Goal: Task Accomplishment & Management: Use online tool/utility

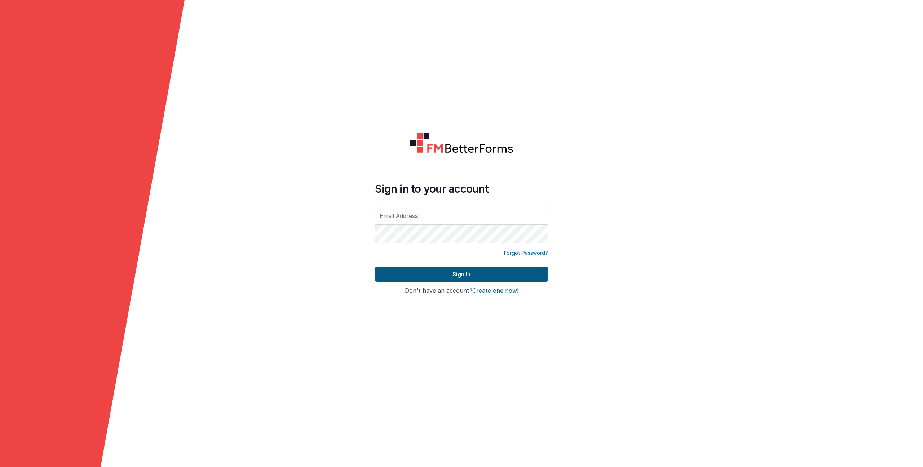
type input "[EMAIL_ADDRESS][DOMAIN_NAME]"
click at [433, 271] on button "Sign In" at bounding box center [461, 274] width 173 height 15
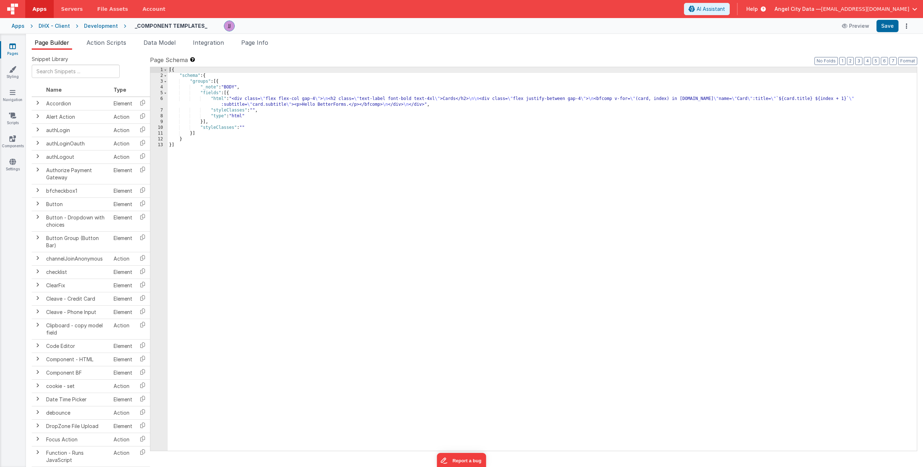
click at [260, 116] on div "[{ "schema" : { "groups" : [{ "_note" : "BODY" , "fields" : [{ "html" : "<div c…" at bounding box center [542, 264] width 749 height 395
click at [14, 140] on icon at bounding box center [12, 138] width 6 height 7
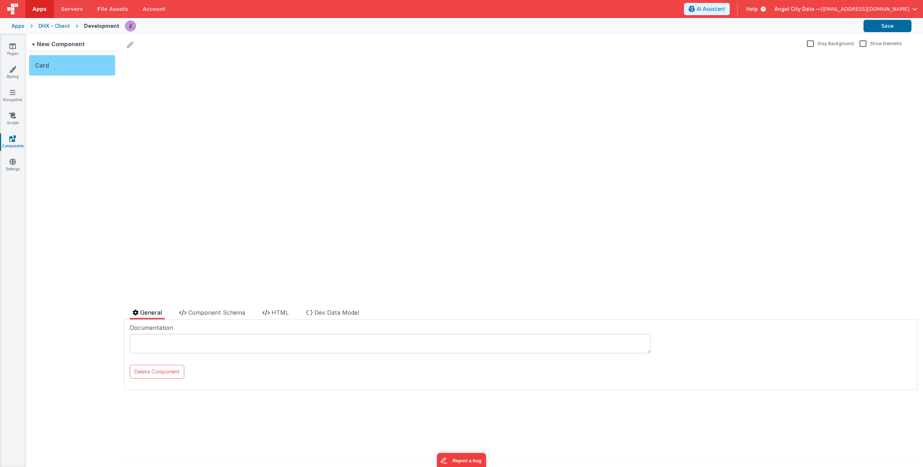
click at [49, 70] on div "Card" at bounding box center [72, 65] width 87 height 21
click at [271, 312] on li "HTML" at bounding box center [276, 313] width 32 height 11
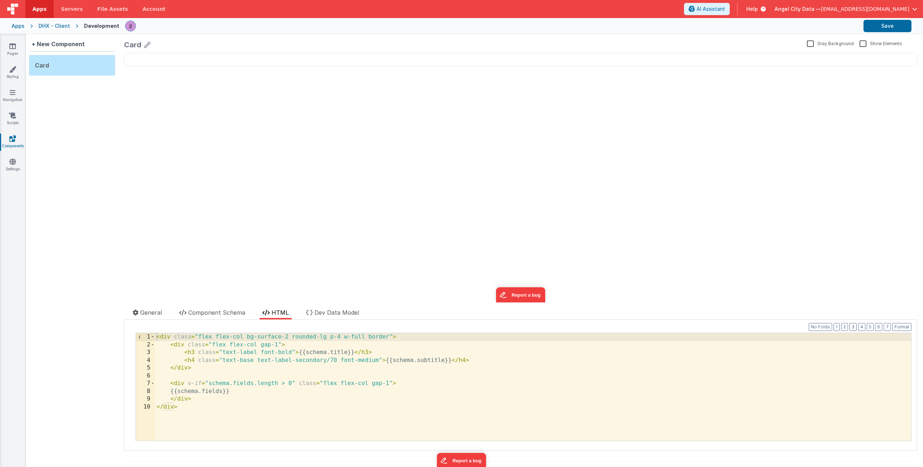
click at [315, 352] on div "< div class = "flex flex-col bg-surface-2 rounded-lg p-4 w-full border" > < div…" at bounding box center [533, 394] width 756 height 123
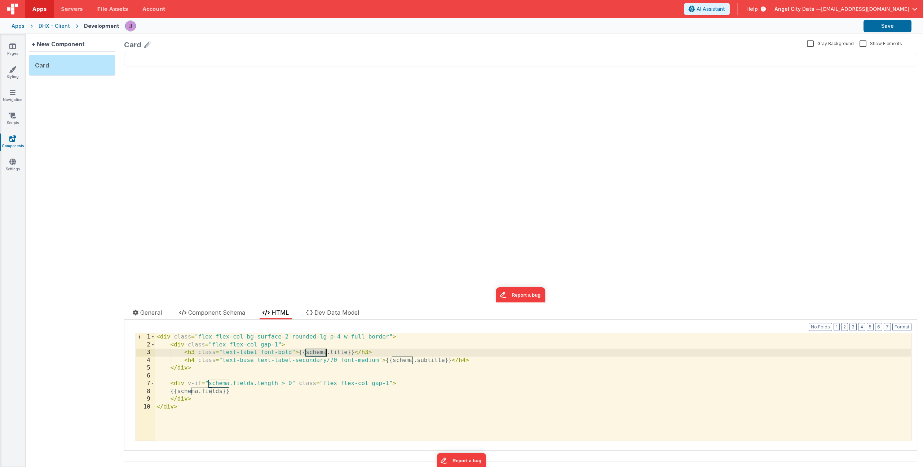
click at [337, 355] on div "< div class = "flex flex-col bg-surface-2 rounded-lg p-4 w-full border" > < div…" at bounding box center [533, 394] width 756 height 123
click at [337, 352] on div "< div class = "flex flex-col bg-surface-2 rounded-lg p-4 w-full border" > < div…" at bounding box center [533, 394] width 756 height 123
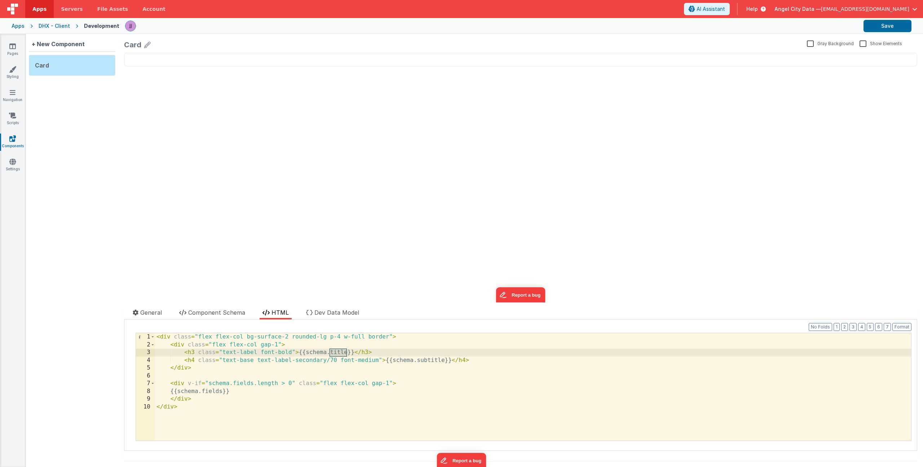
click at [427, 364] on div "< div class = "flex flex-col bg-surface-2 rounded-lg p-4 w-full border" > < div…" at bounding box center [533, 394] width 756 height 123
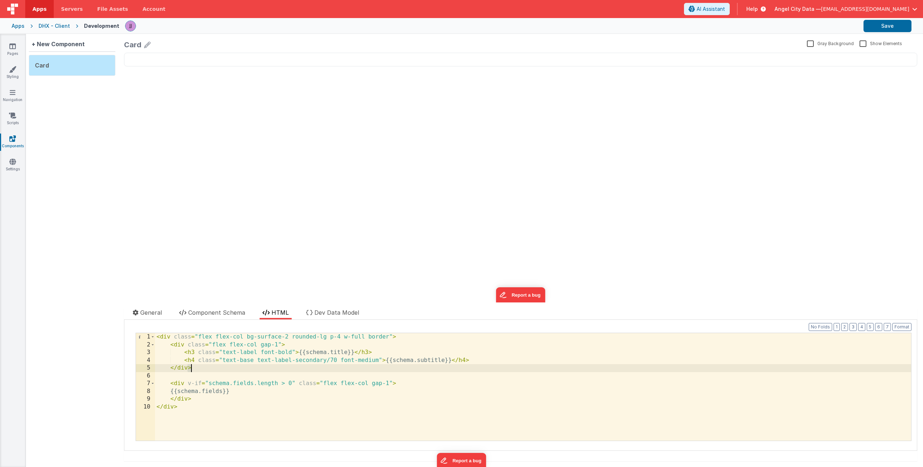
click at [430, 361] on div "< div class = "flex flex-col bg-surface-2 rounded-lg p-4 w-full border" > < div…" at bounding box center [533, 394] width 756 height 123
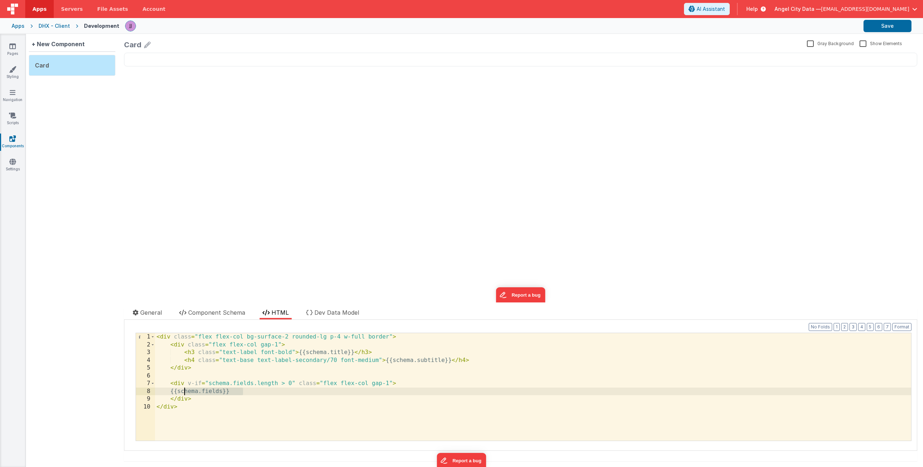
drag, startPoint x: 245, startPoint y: 391, endPoint x: 193, endPoint y: 391, distance: 52.7
click at [185, 390] on div "< div class = "flex flex-col bg-surface-2 rounded-lg p-4 w-full border" > < div…" at bounding box center [533, 394] width 756 height 123
click at [198, 391] on div "< div class = "flex flex-col bg-surface-2 rounded-lg p-4 w-full border" > < div…" at bounding box center [533, 394] width 756 height 123
drag, startPoint x: 214, startPoint y: 388, endPoint x: 223, endPoint y: 390, distance: 8.9
click at [223, 390] on div "< div class = "flex flex-col bg-surface-2 rounded-lg p-4 w-full border" > < div…" at bounding box center [533, 394] width 756 height 123
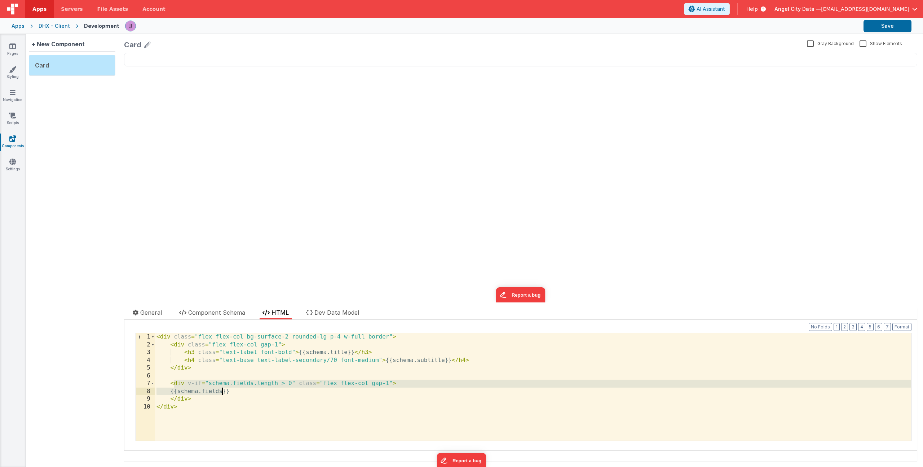
click at [259, 389] on div "< div class = "flex flex-col bg-surface-2 rounded-lg p-4 w-full border" > < div…" at bounding box center [533, 394] width 756 height 123
click at [202, 314] on span "Component Schema" at bounding box center [216, 312] width 57 height 7
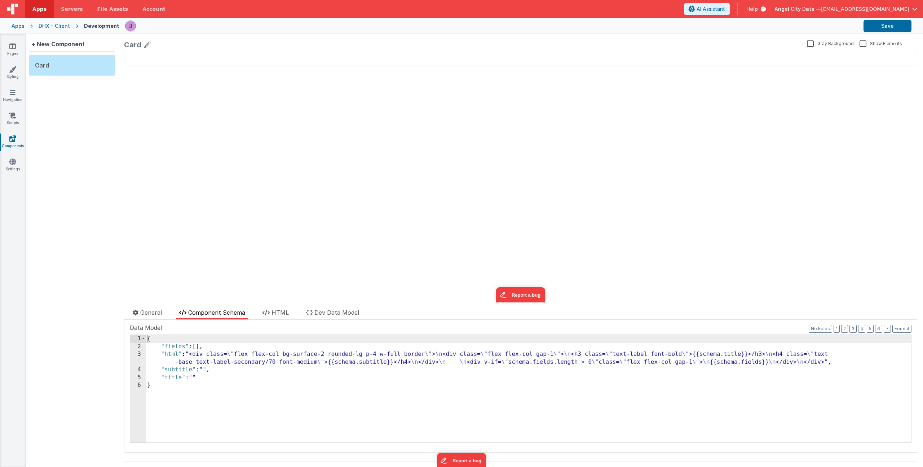
click at [217, 360] on div "{ "fields" : [ ] , "html" : "<div class= \" flex flex-col bg-surface-2 rounded-…" at bounding box center [529, 396] width 766 height 123
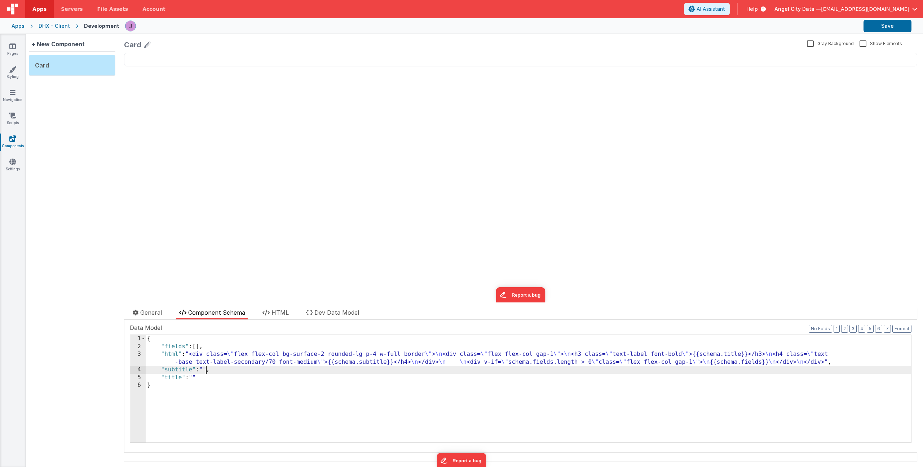
click at [206, 369] on div "{ "fields" : [ ] , "html" : "<div class= \" flex flex-col bg-surface-2 rounded-…" at bounding box center [529, 396] width 766 height 123
click at [199, 378] on div "{ "fields" : [ ] , "html" : "<div class= \" flex flex-col bg-surface-2 rounded-…" at bounding box center [529, 396] width 766 height 123
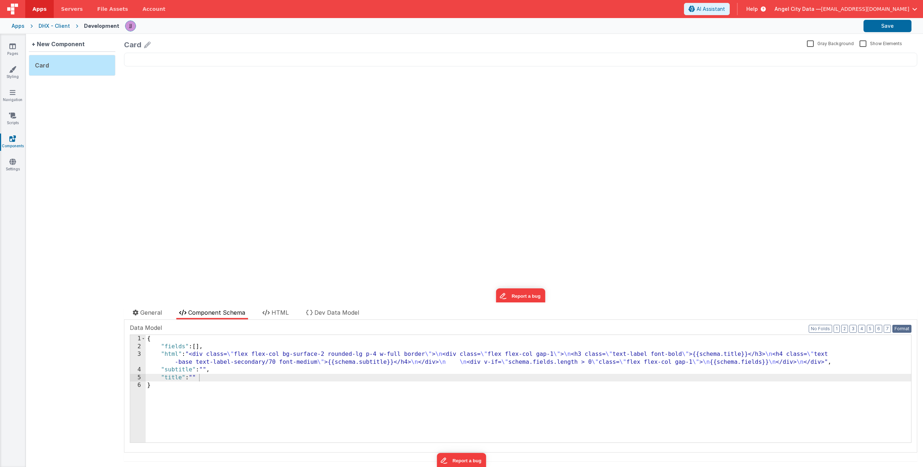
click at [893, 330] on button "Format" at bounding box center [902, 329] width 19 height 8
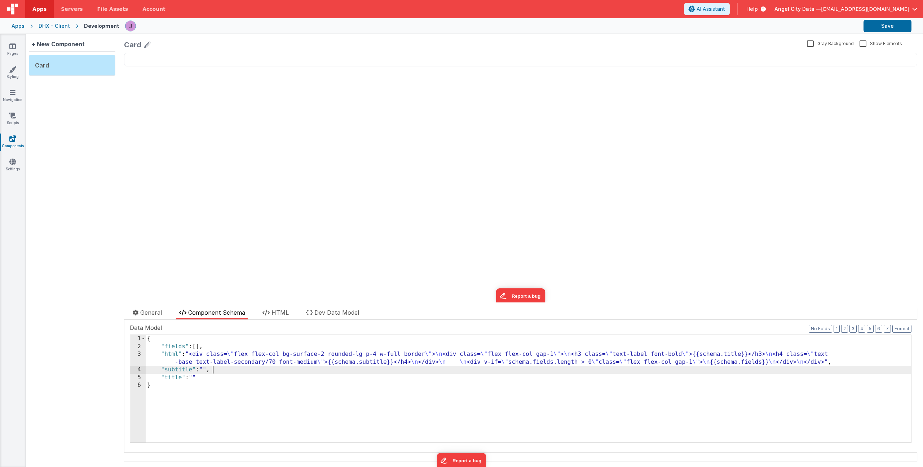
click at [225, 372] on div "{ "fields" : [ ] , "html" : "<div class= \" flex flex-col bg-surface-2 rounded-…" at bounding box center [529, 396] width 766 height 123
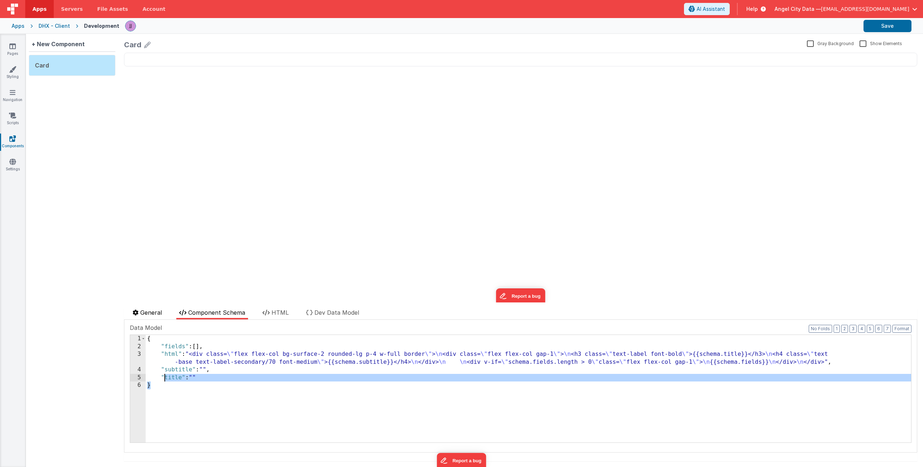
drag, startPoint x: 157, startPoint y: 371, endPoint x: 140, endPoint y: 308, distance: 65.3
click at [140, 308] on div "General Component Schema HTML Dev Data Model Documentation Delete Component Dat…" at bounding box center [520, 384] width 793 height 153
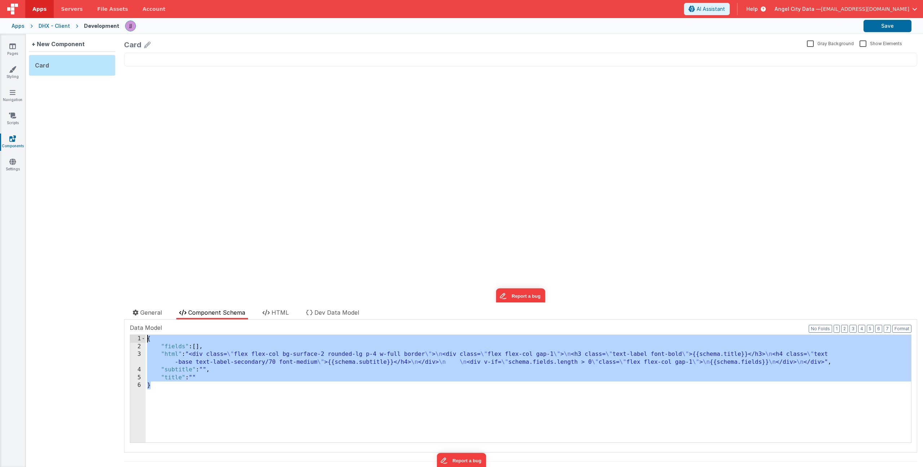
click at [185, 360] on div "{ "fields" : [ ] , "html" : "<div class= \" flex flex-col bg-surface-2 rounded-…" at bounding box center [529, 396] width 766 height 123
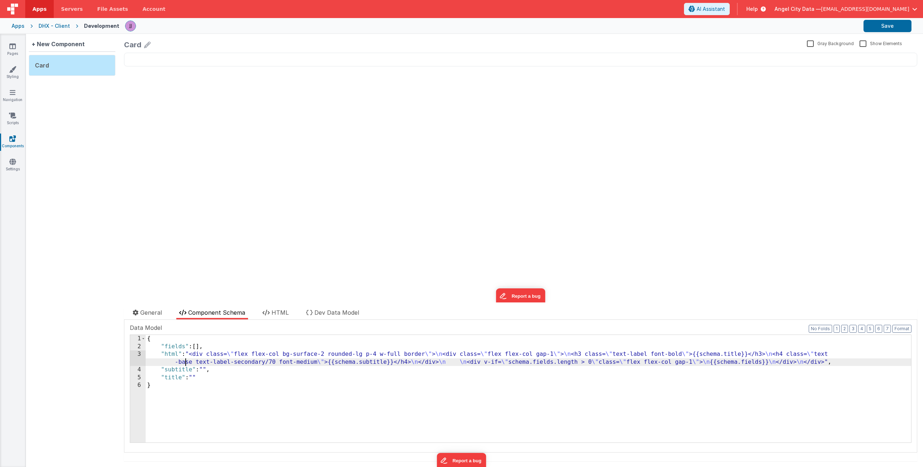
click at [293, 386] on div "{ "fields" : [ ] , "html" : "<div class= \" flex flex-col bg-surface-2 rounded-…" at bounding box center [529, 396] width 766 height 123
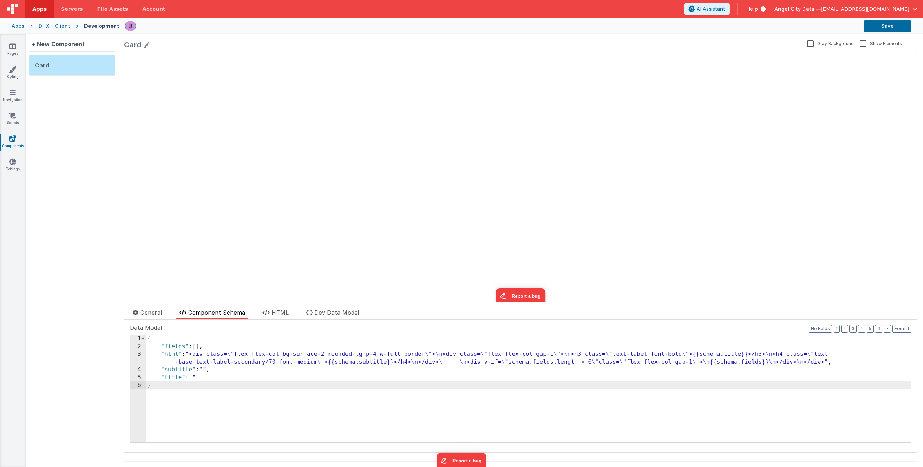
click at [203, 387] on div "{ "fields" : [ ] , "html" : "<div class= \" flex flex-col bg-surface-2 rounded-…" at bounding box center [529, 396] width 766 height 123
click at [22, 25] on div "Apps" at bounding box center [18, 25] width 13 height 7
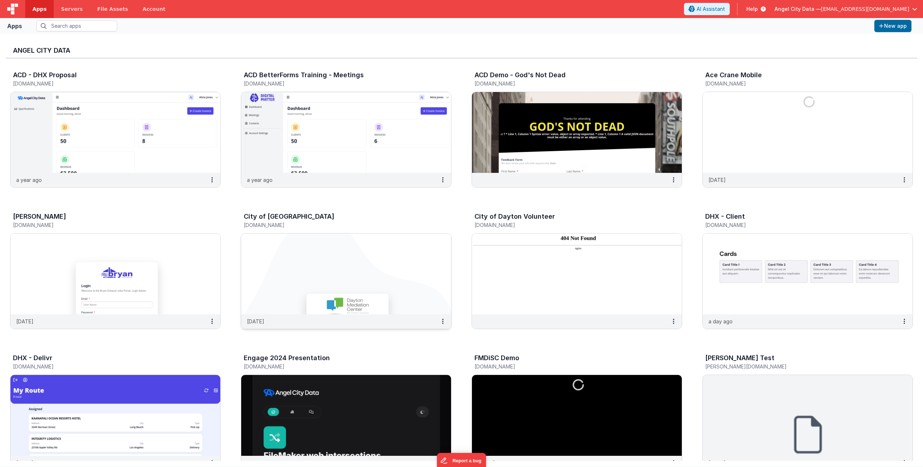
click at [273, 217] on h3 "City of [GEOGRAPHIC_DATA]" at bounding box center [289, 216] width 91 height 7
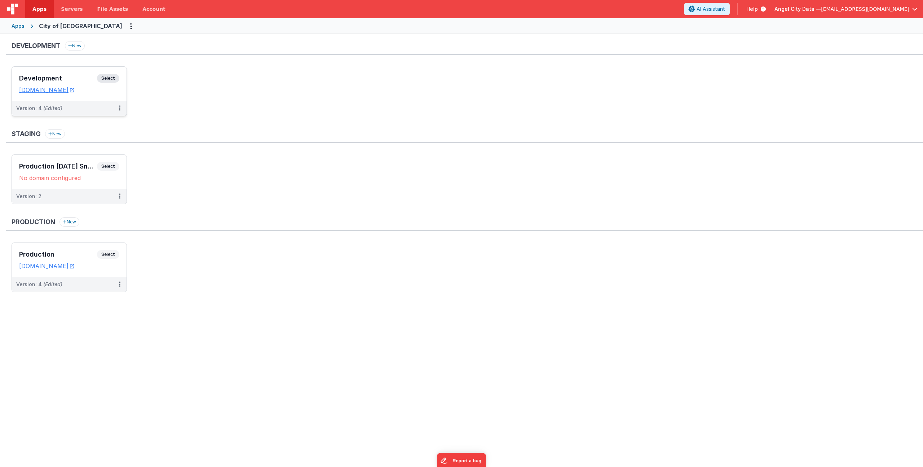
click at [75, 81] on h3 "Development" at bounding box center [58, 78] width 78 height 7
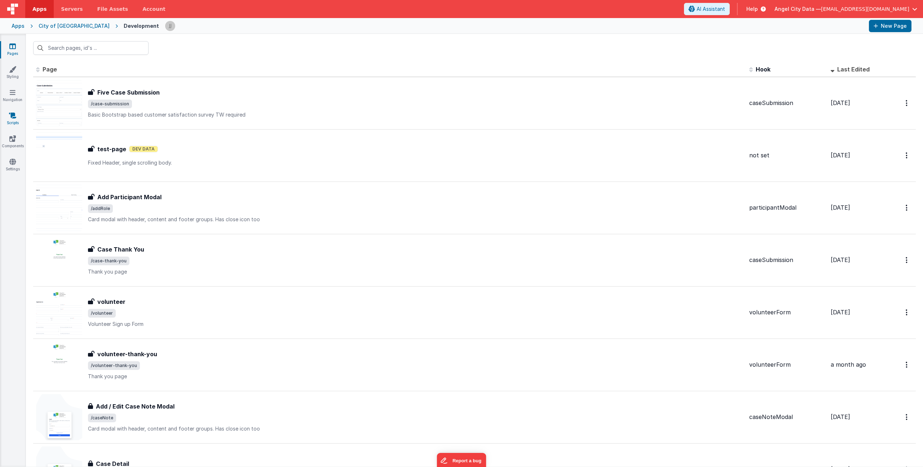
click at [13, 121] on link "Scripts" at bounding box center [13, 119] width 26 height 14
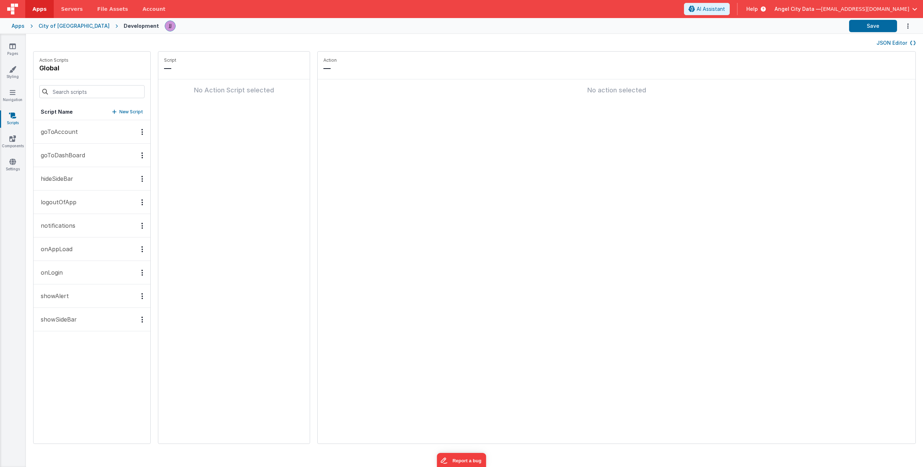
click at [61, 250] on p "onAppLoad" at bounding box center [54, 249] width 36 height 9
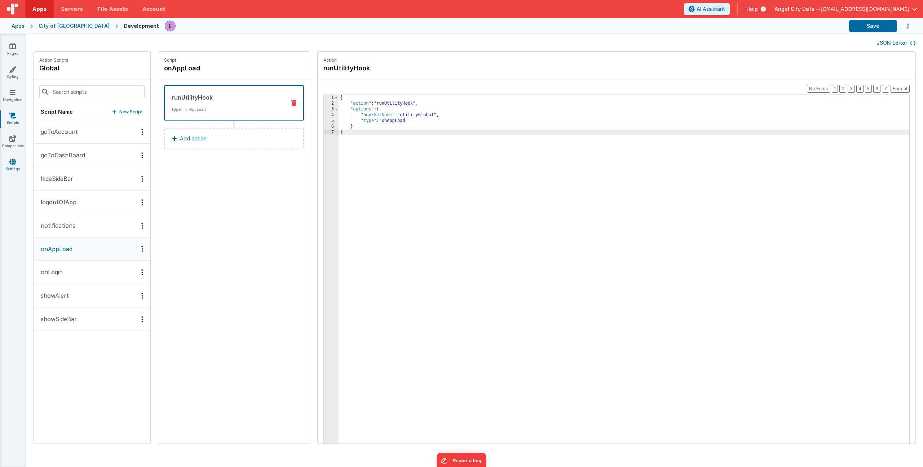
click at [16, 164] on link "Settings" at bounding box center [13, 165] width 26 height 14
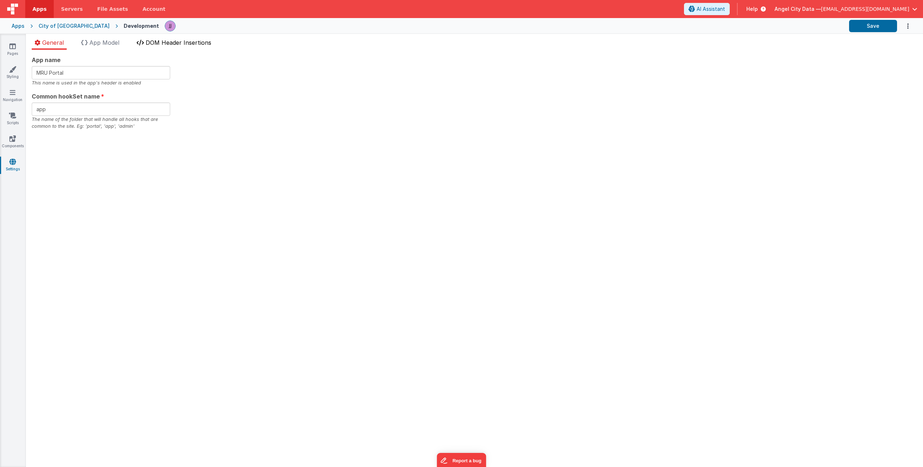
click at [192, 45] on span "DOM Header Insertions" at bounding box center [179, 42] width 66 height 7
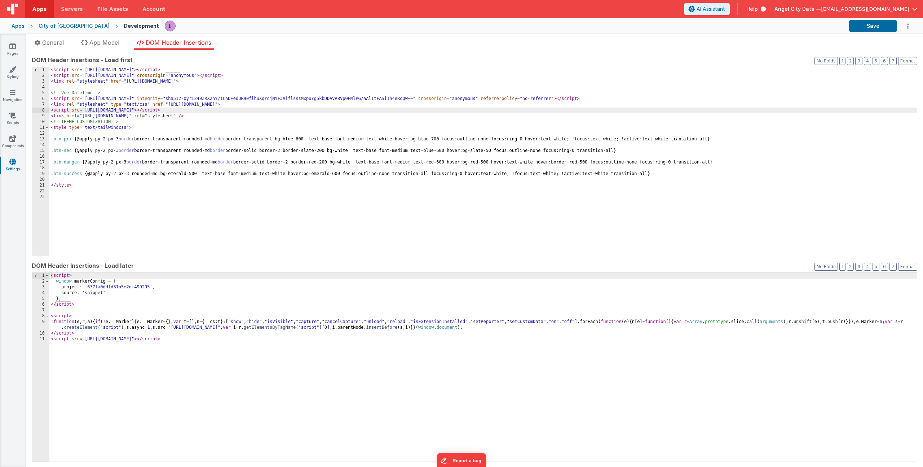
click at [97, 109] on div "< script src = "https://cdn.tailwindcss.com" > </ script > < script src = "http…" at bounding box center [483, 167] width 868 height 200
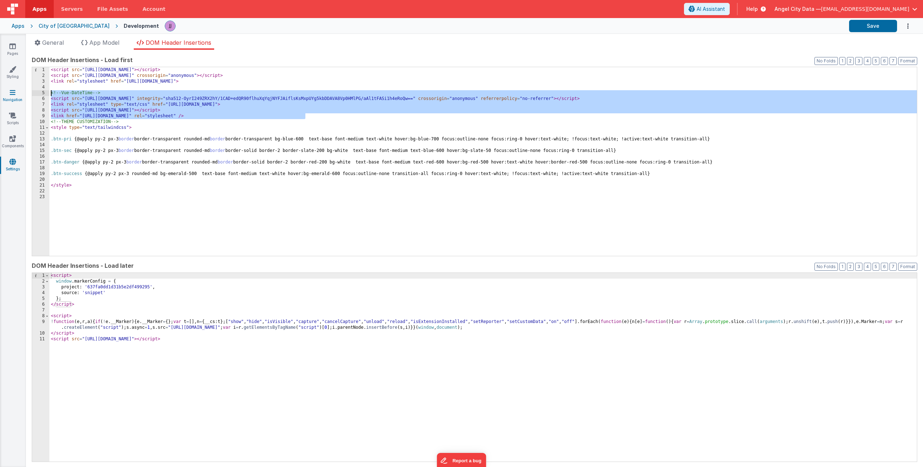
drag, startPoint x: 311, startPoint y: 117, endPoint x: 9, endPoint y: 93, distance: 303.2
click at [9, 93] on section "Pages Styling Navigation Scripts Components Settings General App Model DOM Head…" at bounding box center [461, 250] width 923 height 433
click at [287, 120] on div "< script src = "https://cdn.tailwindcss.com" > </ script > < script src = "http…" at bounding box center [483, 167] width 868 height 200
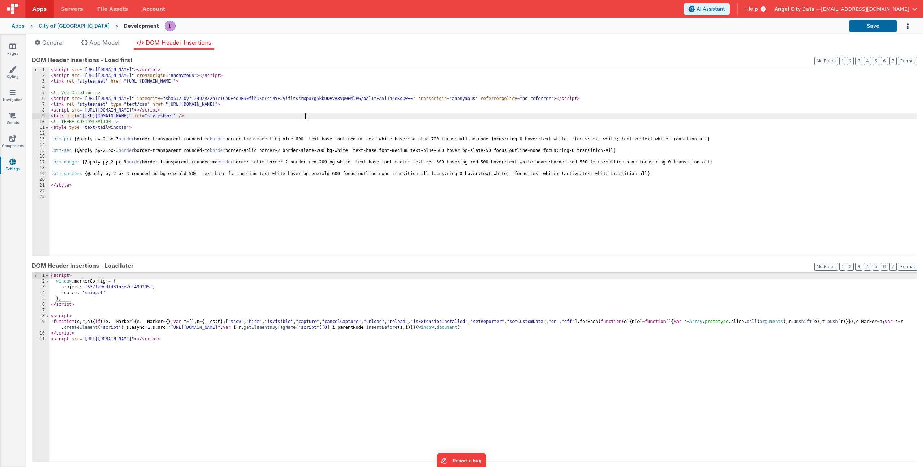
click at [306, 116] on div "< script src = "https://cdn.tailwindcss.com" > </ script > < script src = "http…" at bounding box center [483, 167] width 868 height 200
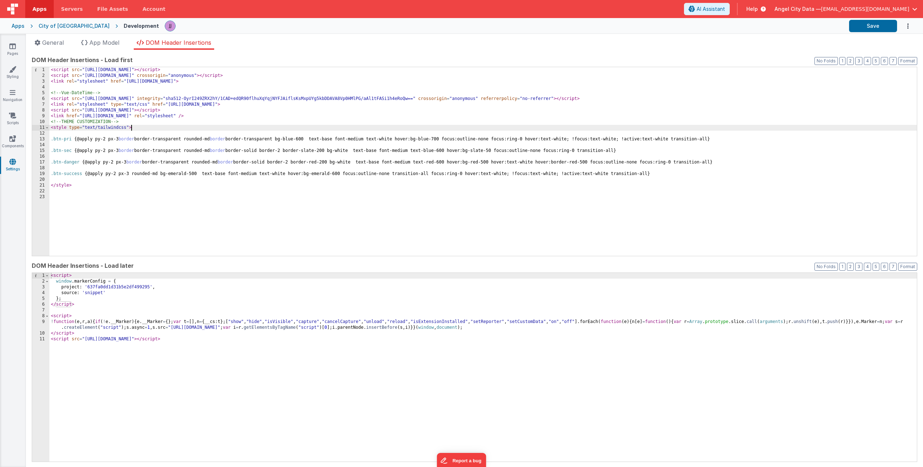
click at [179, 125] on div "< script src = "https://cdn.tailwindcss.com" > </ script > < script src = "http…" at bounding box center [483, 167] width 868 height 200
click at [180, 124] on div "< script src = "https://cdn.tailwindcss.com" > </ script > < script src = "http…" at bounding box center [483, 167] width 868 height 200
click at [21, 26] on div "Apps" at bounding box center [18, 25] width 13 height 7
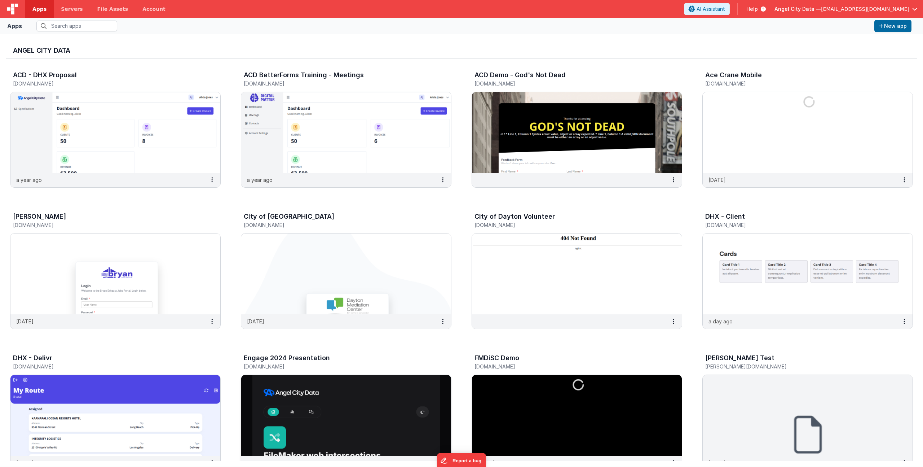
click at [291, 365] on h5 "[DOMAIN_NAME]" at bounding box center [339, 366] width 190 height 5
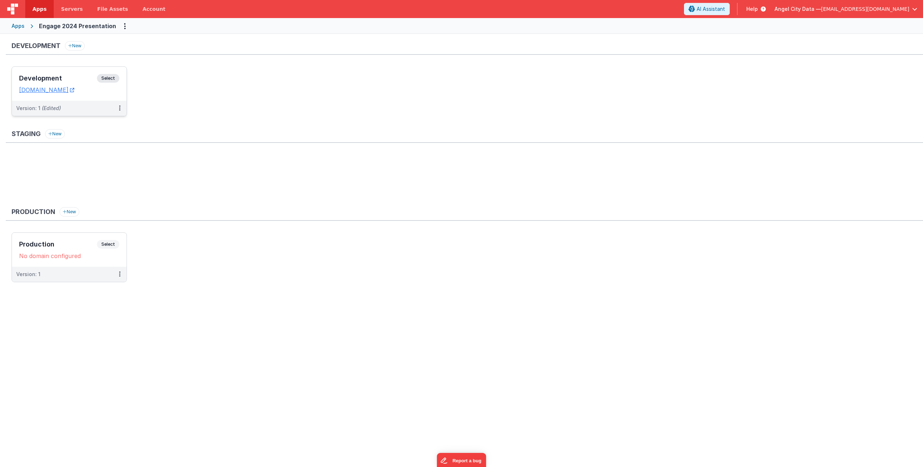
click at [55, 75] on h3 "Development" at bounding box center [58, 78] width 78 height 7
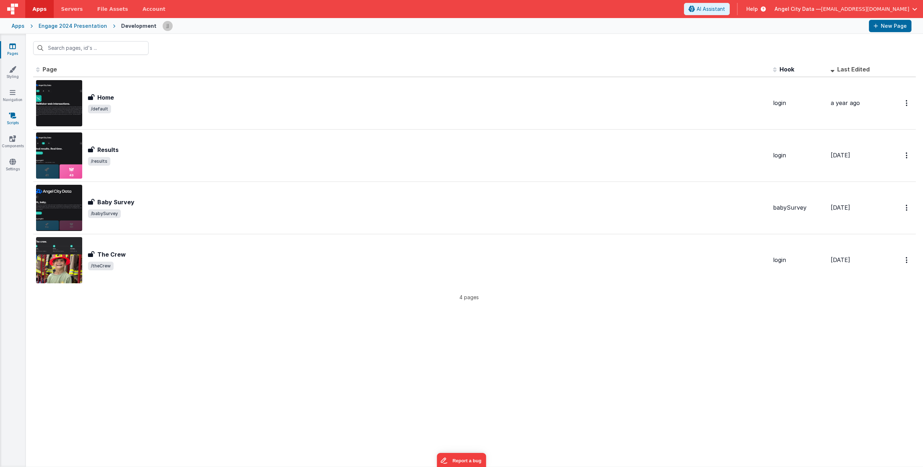
click at [14, 122] on link "Scripts" at bounding box center [13, 119] width 26 height 14
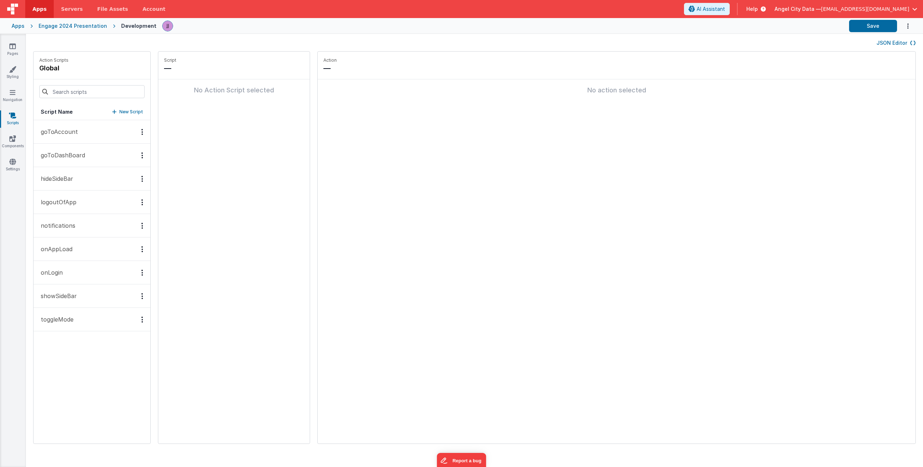
click at [63, 248] on p "onAppLoad" at bounding box center [54, 249] width 36 height 9
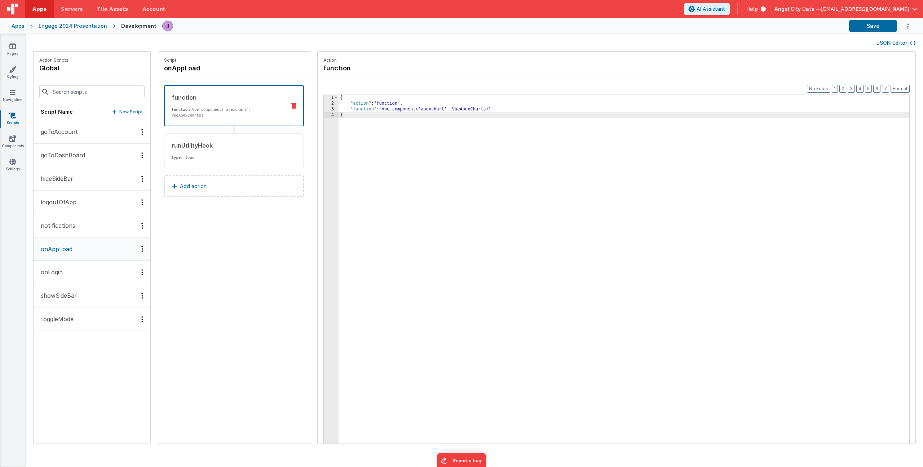
click at [527, 155] on div "{ "action" : "function" , "function" : "Vue.component('apexchart', VueApexChart…" at bounding box center [635, 286] width 592 height 382
click at [383, 122] on div "{ "action" : "function" , "function" : "Vue.component('apexchart', VueApexChart…" at bounding box center [635, 286] width 592 height 382
click at [9, 162] on link "Settings" at bounding box center [13, 165] width 26 height 14
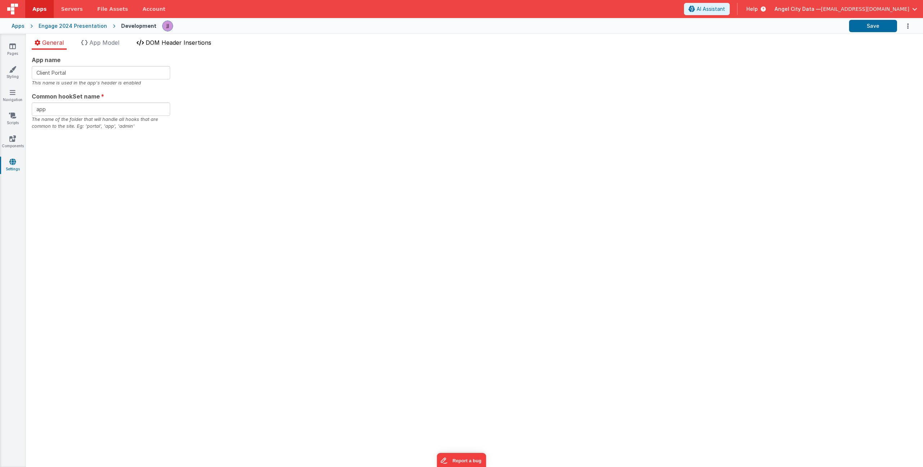
click at [172, 41] on span "DOM Header Insertions" at bounding box center [179, 42] width 66 height 7
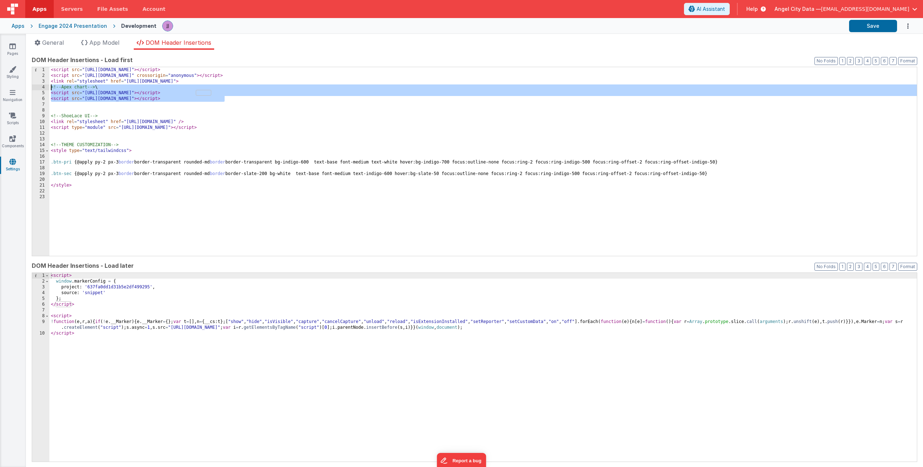
drag, startPoint x: 185, startPoint y: 100, endPoint x: 13, endPoint y: 88, distance: 173.2
click at [13, 88] on section "Pages Styling Navigation Scripts Components Settings General App Model DOM Head…" at bounding box center [461, 250] width 923 height 433
click at [243, 98] on div "< script src = "https://cdn.tailwindcss.com" > </ script > < script src = "http…" at bounding box center [483, 167] width 868 height 200
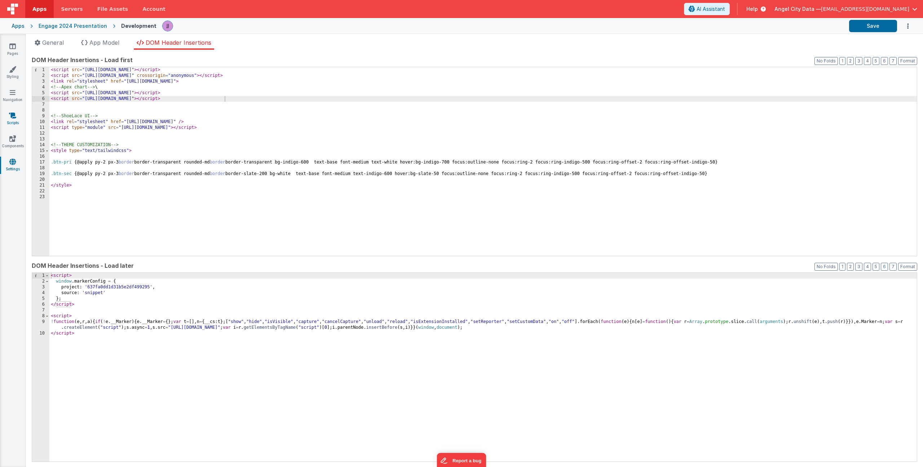
click at [15, 117] on icon at bounding box center [12, 115] width 7 height 7
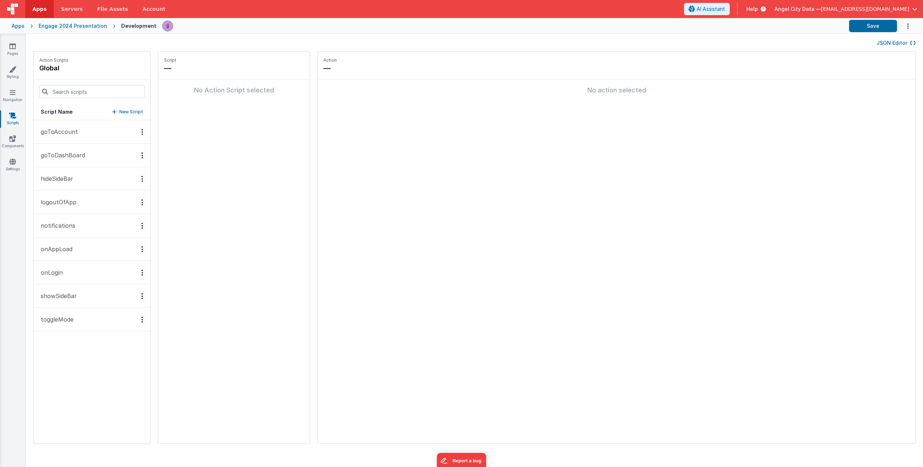
click at [62, 249] on p "onAppLoad" at bounding box center [54, 249] width 36 height 9
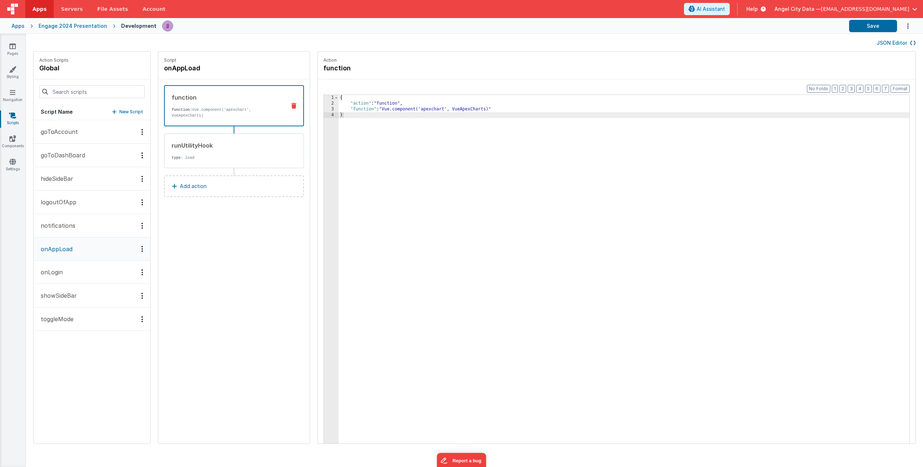
click at [351, 122] on div "{ "action" : "function" , "function" : "Vue.component('apexchart', VueApexChart…" at bounding box center [635, 286] width 592 height 382
click at [398, 111] on div "{ "action" : "function" , "function" : "Vue.component('apexchart', VueApexChart…" at bounding box center [635, 286] width 592 height 382
drag, startPoint x: 362, startPoint y: 109, endPoint x: 397, endPoint y: 108, distance: 34.6
click at [389, 110] on div "{ "action" : "function" , "function" : "Vue.component('apexchart', VueApexChart…" at bounding box center [635, 286] width 592 height 382
click at [402, 107] on div "{ "action" : "function" , "function" : "Vue.component('apexchart', VueApexChart…" at bounding box center [635, 286] width 592 height 382
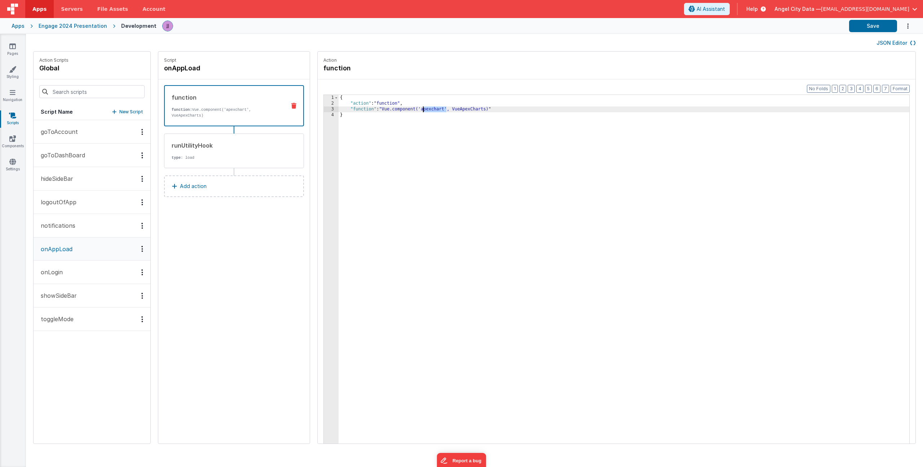
click at [402, 107] on div "{ "action" : "function" , "function" : "Vue.component('apexchart', VueApexChart…" at bounding box center [635, 286] width 592 height 382
click at [435, 108] on div "{ "action" : "function" , "function" : "Vue.component('apexchart', VueApexChart…" at bounding box center [635, 286] width 592 height 382
click at [415, 111] on div "{ "action" : "function" , "function" : "Vue.component('apexchart', VueApexChart…" at bounding box center [635, 286] width 592 height 382
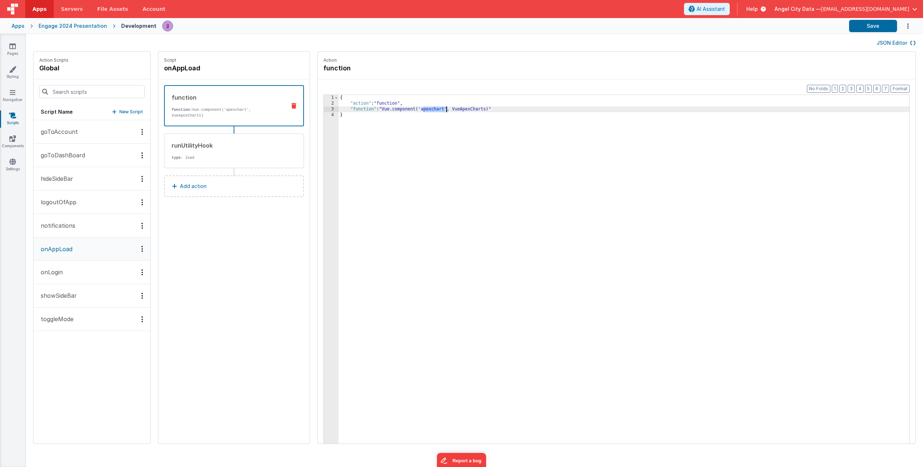
click at [432, 109] on div "{ "action" : "function" , "function" : "Vue.component('apexchart', VueApexChart…" at bounding box center [635, 286] width 592 height 382
click at [413, 108] on div "{ "action" : "function" , "function" : "Vue.component('apexchart', VueApexChart…" at bounding box center [635, 286] width 592 height 382
click at [412, 107] on div "{ "action" : "function" , "function" : "Vue.component('apexchart', VueApexChart…" at bounding box center [635, 286] width 592 height 382
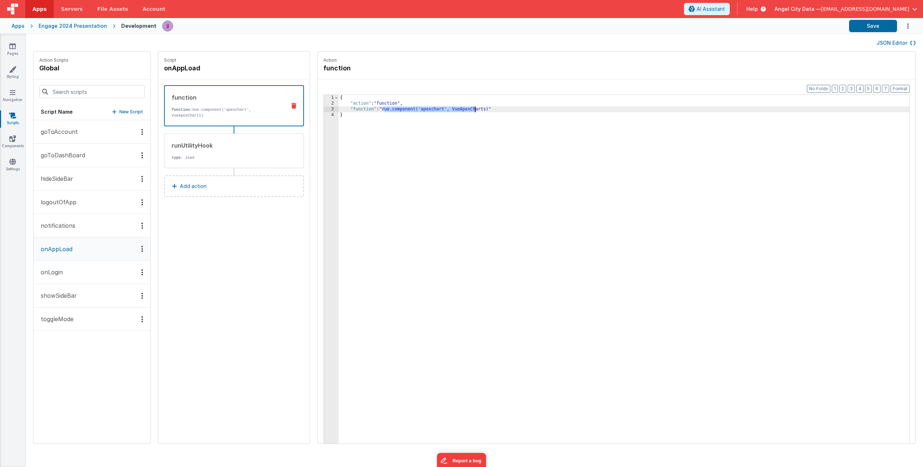
drag, startPoint x: 362, startPoint y: 109, endPoint x: 471, endPoint y: 111, distance: 109.3
click at [471, 111] on div "{ "action" : "function" , "function" : "Vue.component('apexchart', VueApexChart…" at bounding box center [635, 286] width 592 height 382
click at [478, 114] on div "{ "action" : "function" , "function" : "Vue.component('apexchart', VueApexChart…" at bounding box center [635, 286] width 592 height 382
click at [21, 45] on link "Pages" at bounding box center [13, 50] width 26 height 14
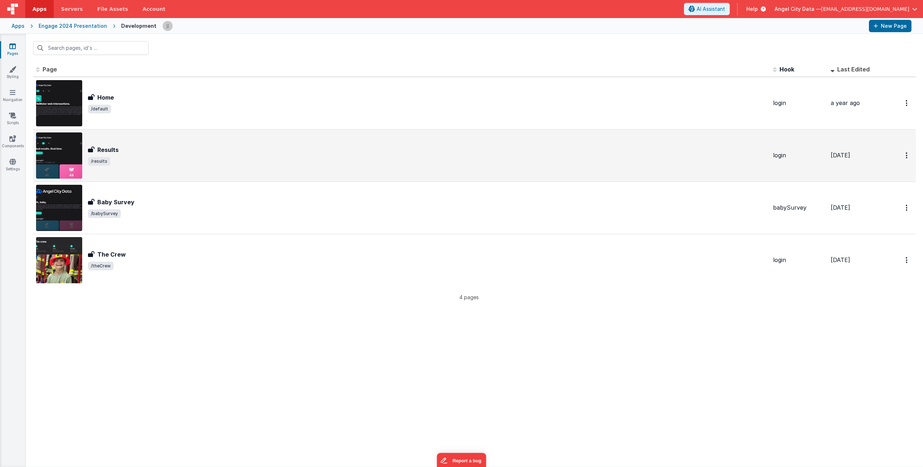
click at [155, 143] on div "Results Results /results" at bounding box center [401, 155] width 731 height 46
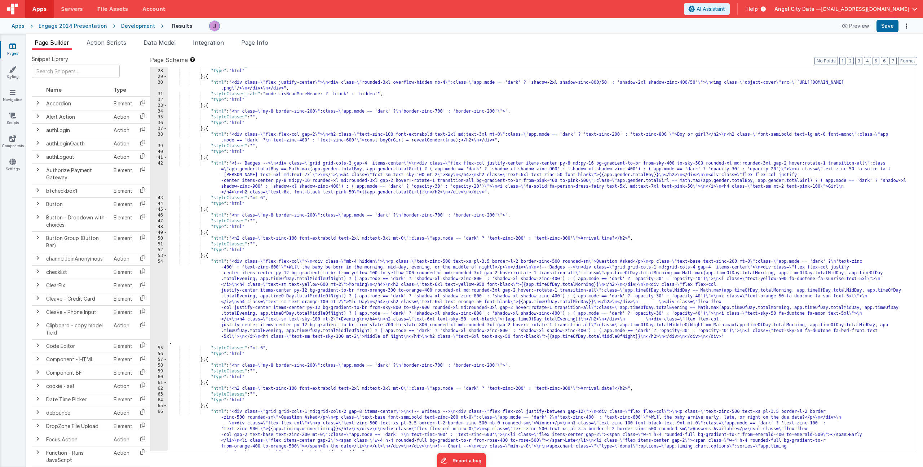
scroll to position [390, 0]
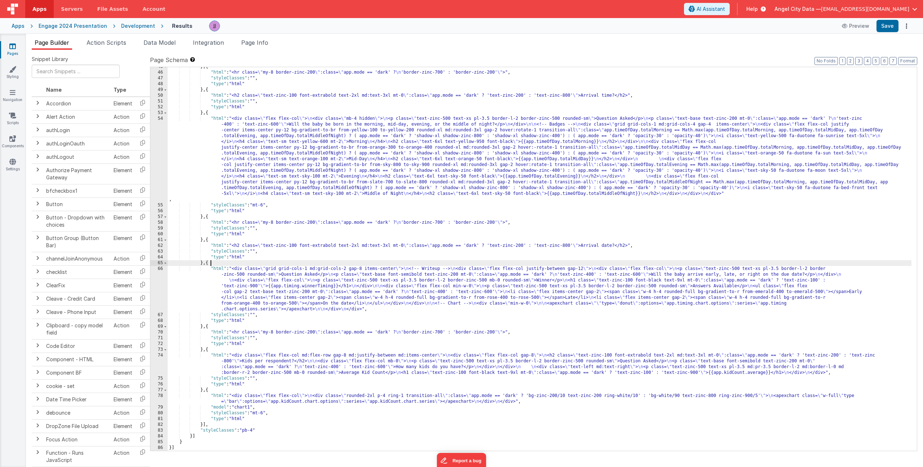
click at [430, 263] on div "} , { "html" : "<hr class= \" my-8 border-zinc-200 \" :class= \" app.mode == 'd…" at bounding box center [540, 261] width 744 height 395
type input "chart"
click at [427, 286] on div "} , { "html" : "<hr class= \" my-8 border-zinc-200 \" :class= \" app.mode == 'd…" at bounding box center [540, 261] width 744 height 395
click at [659, 303] on div "} , { "html" : "<hr class= \" my-8 border-zinc-200 \" :class= \" app.mode == 'd…" at bounding box center [540, 261] width 744 height 395
drag, startPoint x: 659, startPoint y: 303, endPoint x: 644, endPoint y: 317, distance: 20.4
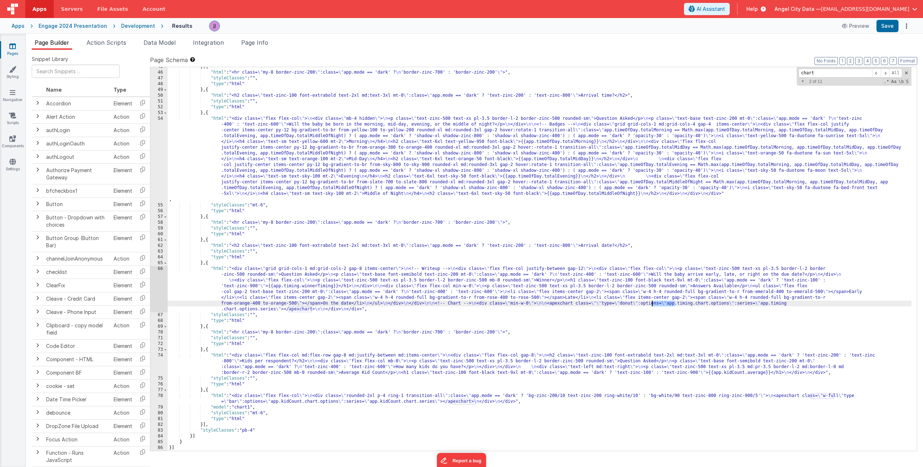
click at [659, 303] on div "} , { "html" : "<hr class= \" my-8 border-zinc-200 \" :class= \" app.mode == 'd…" at bounding box center [540, 261] width 744 height 395
click at [14, 25] on div "Apps" at bounding box center [18, 25] width 13 height 7
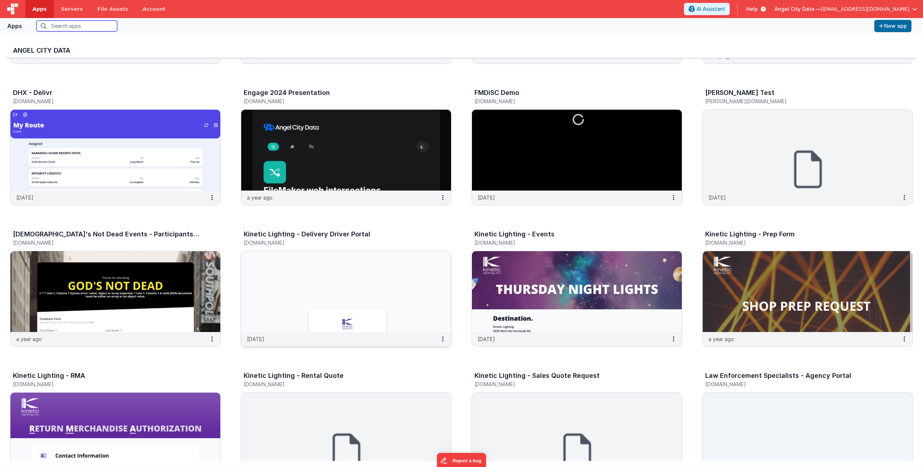
scroll to position [430, 0]
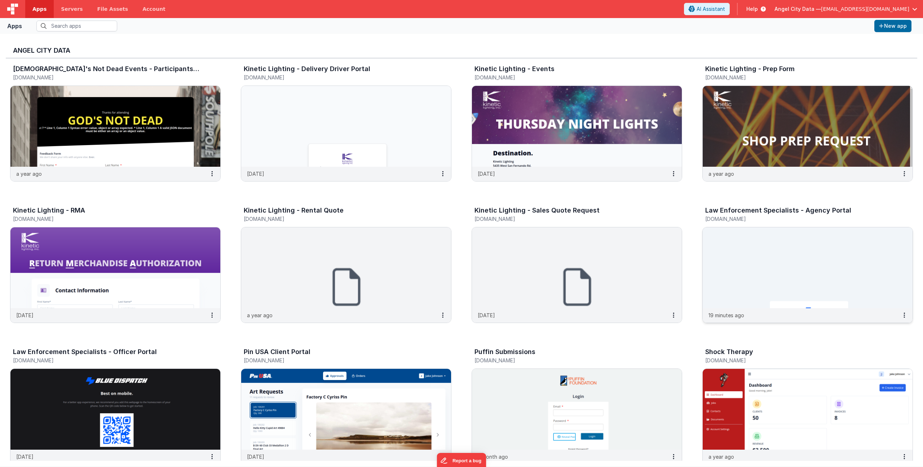
click at [766, 219] on h5 "[DOMAIN_NAME]" at bounding box center [800, 218] width 190 height 5
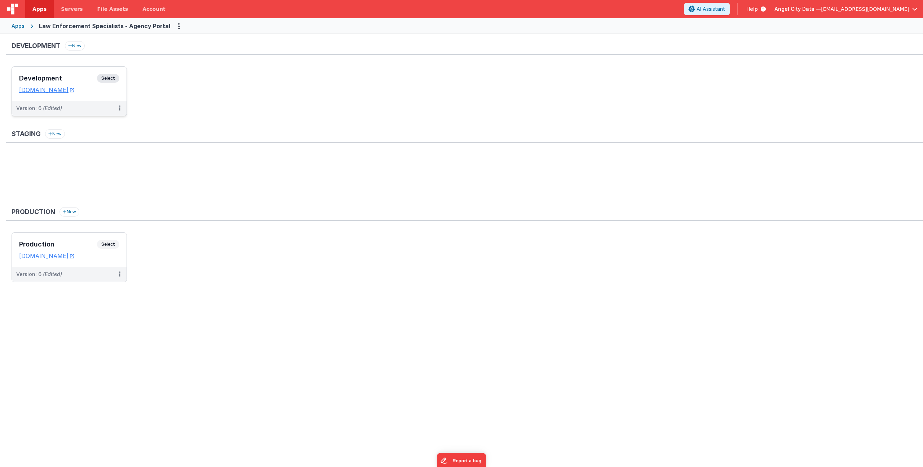
click at [83, 76] on h3 "Development" at bounding box center [58, 78] width 78 height 7
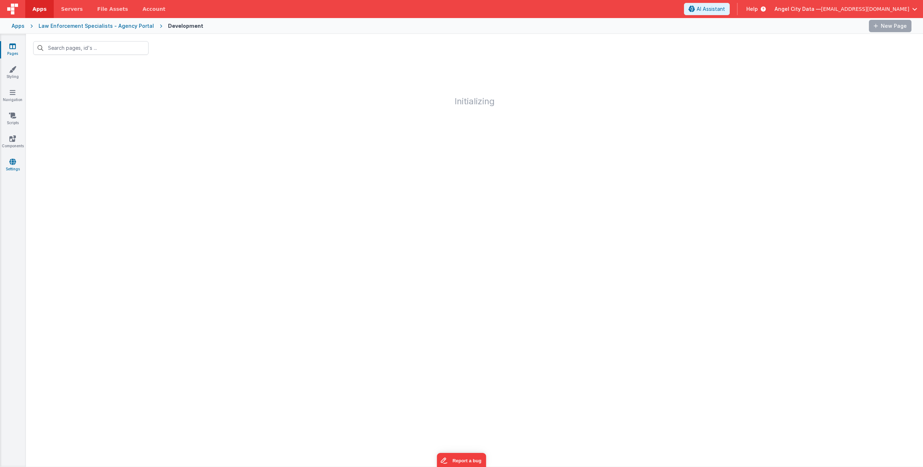
click at [11, 168] on link "Settings" at bounding box center [13, 165] width 26 height 14
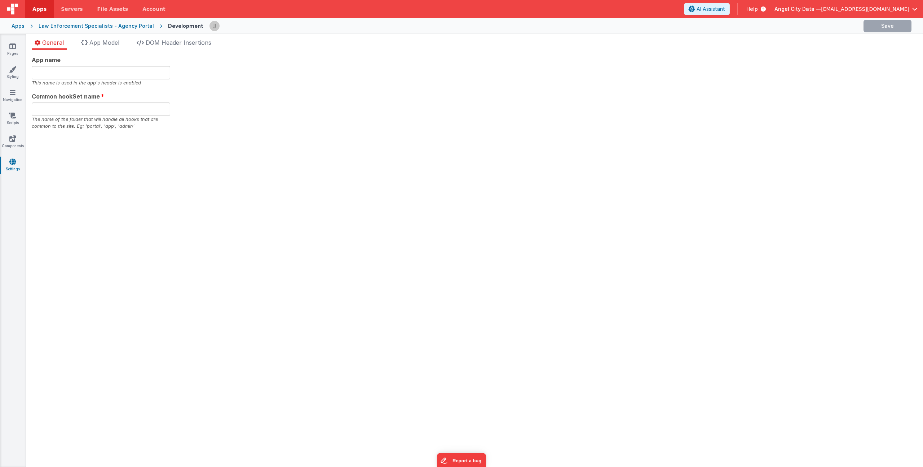
type input "Agency Portal"
type input "agency"
click at [169, 36] on div "General App Model DOM Header Insertions App name Agency Portal This name is use…" at bounding box center [474, 250] width 897 height 433
click at [168, 40] on span "DOM Header Insertions" at bounding box center [179, 42] width 66 height 7
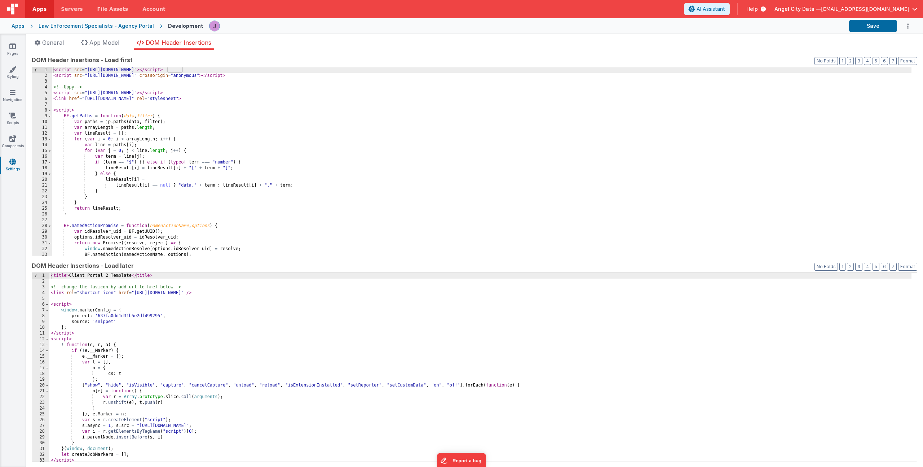
click at [291, 101] on div "< script src = "https://cdn.tailwindcss.com" > </ script > < script src = "http…" at bounding box center [482, 167] width 860 height 200
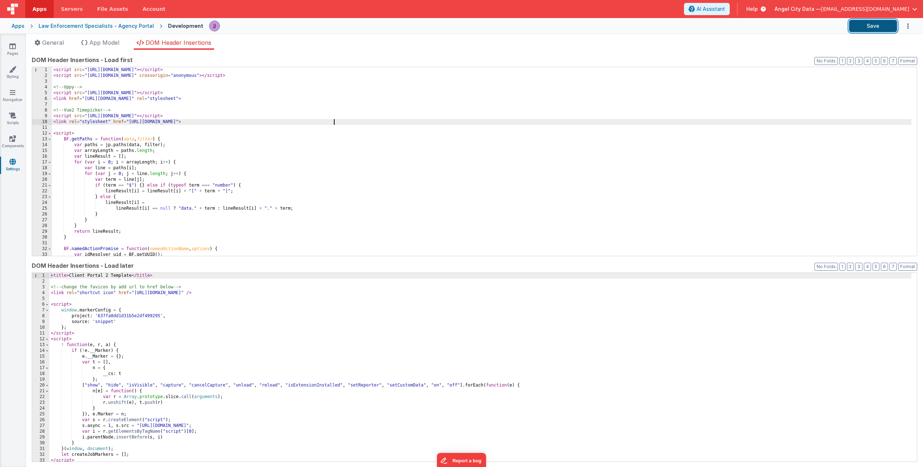
click at [878, 29] on button "Save" at bounding box center [873, 26] width 48 height 12
click at [339, 121] on div "< script src = "https://cdn.tailwindcss.com" > </ script > < script src = "http…" at bounding box center [482, 167] width 860 height 200
drag, startPoint x: 131, startPoint y: 263, endPoint x: 31, endPoint y: 265, distance: 99.6
click at [31, 265] on div "App name Agency Portal This name is used in the app's header is enabled Common …" at bounding box center [474, 258] width 897 height 417
click at [340, 122] on div "< script src = "https://cdn.tailwindcss.com" > </ script > < script src = "http…" at bounding box center [482, 167] width 860 height 200
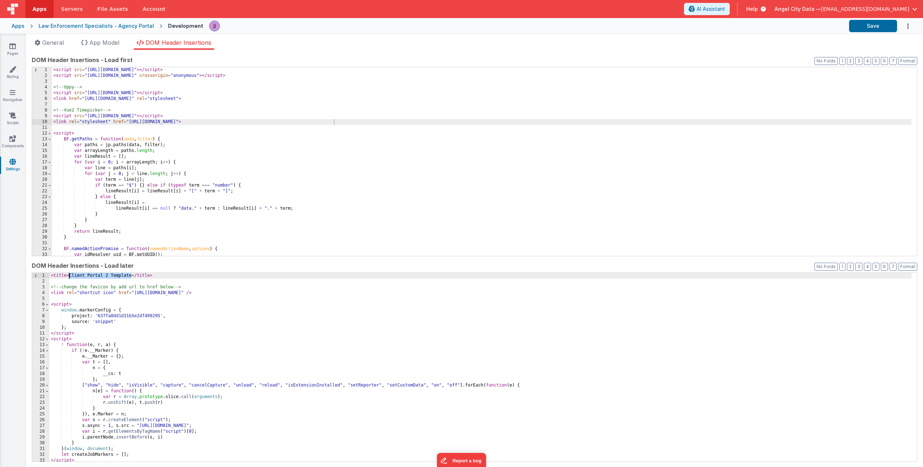
drag, startPoint x: 131, startPoint y: 275, endPoint x: 69, endPoint y: 276, distance: 61.3
click at [69, 276] on div "< title > Client Portal 2 Template </ title > <!-- change the favicon by add ur…" at bounding box center [480, 373] width 862 height 200
click at [12, 118] on icon at bounding box center [12, 115] width 7 height 7
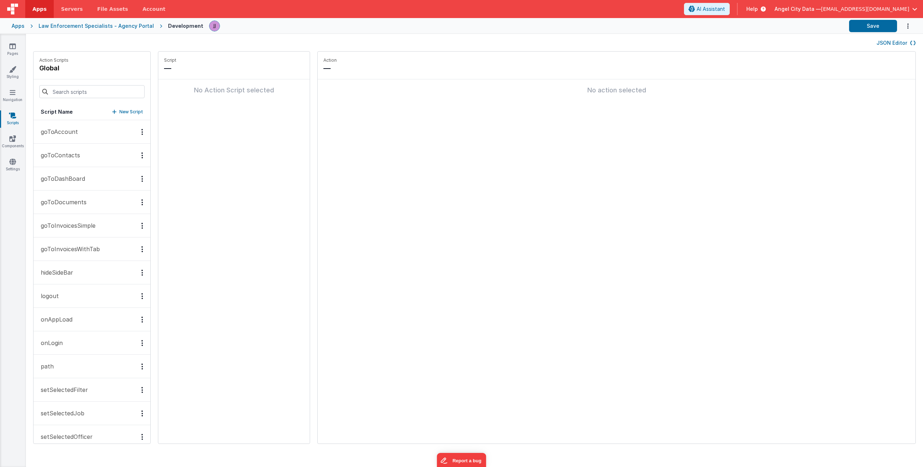
click at [55, 324] on button "onAppLoad" at bounding box center [92, 319] width 117 height 23
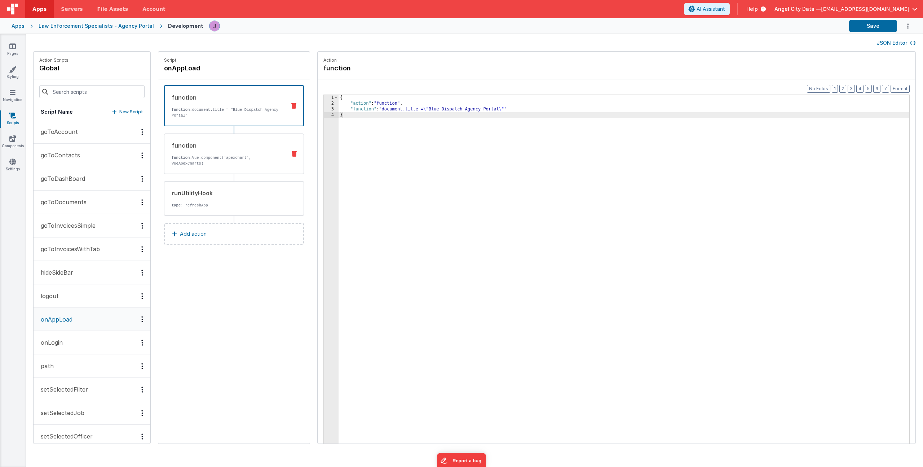
click at [214, 147] on div "function" at bounding box center [226, 145] width 109 height 9
click at [488, 112] on div "{ "action" : "function" , "function" : "Vue.component('apexchart', VueApexChart…" at bounding box center [635, 286] width 592 height 382
click at [324, 107] on div "3" at bounding box center [331, 109] width 15 height 6
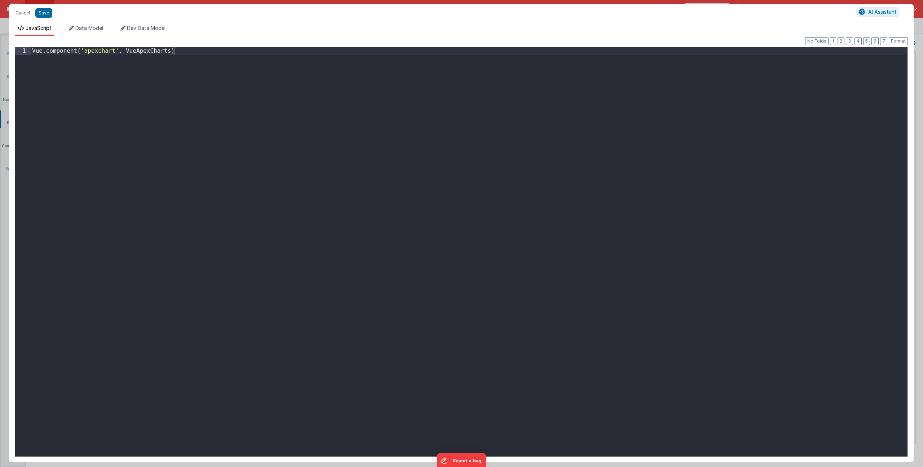
click at [181, 70] on div "Vue . component ( 'apexchart' , VueApexCharts )" at bounding box center [469, 259] width 877 height 424
paste textarea
click at [48, 13] on button "Save" at bounding box center [43, 12] width 17 height 9
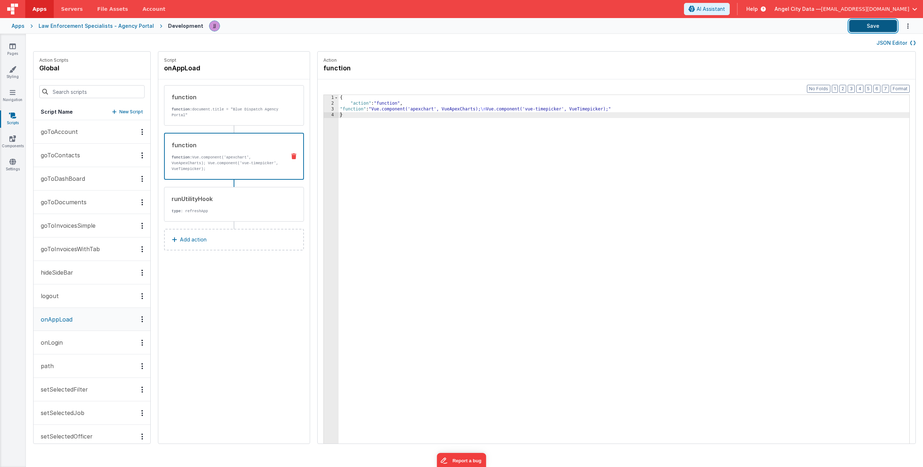
click at [864, 25] on button "Save" at bounding box center [873, 26] width 48 height 12
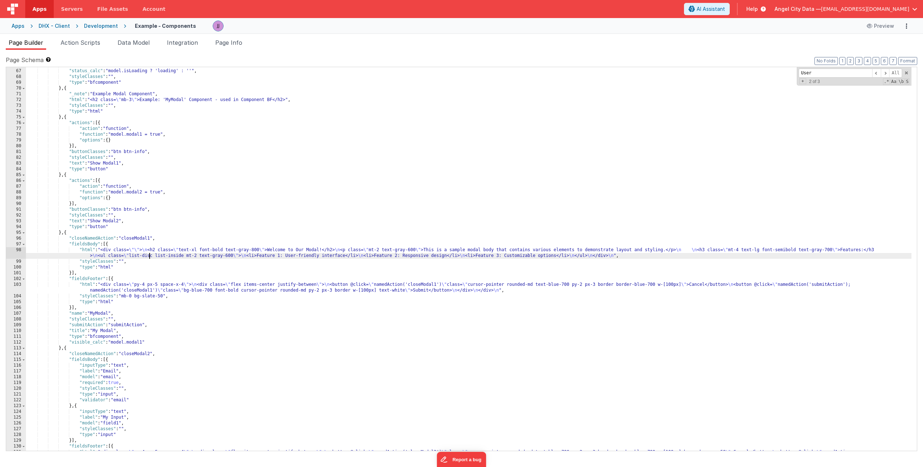
scroll to position [449, 0]
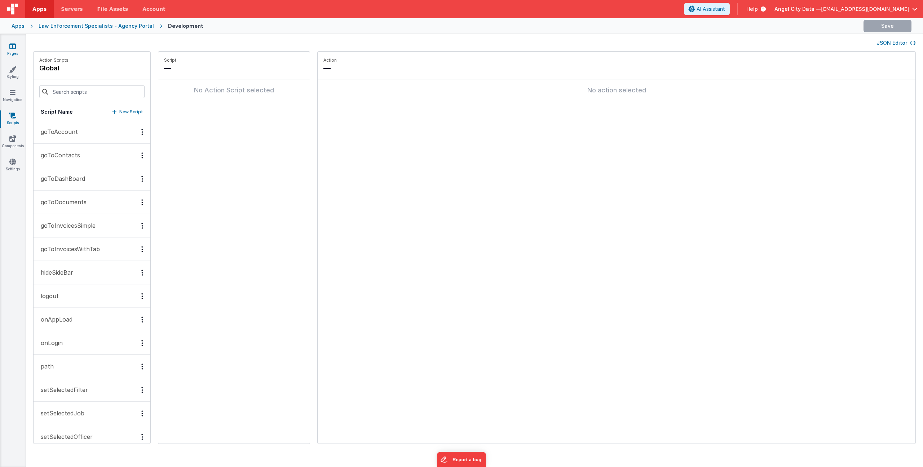
click at [13, 48] on icon at bounding box center [12, 46] width 6 height 7
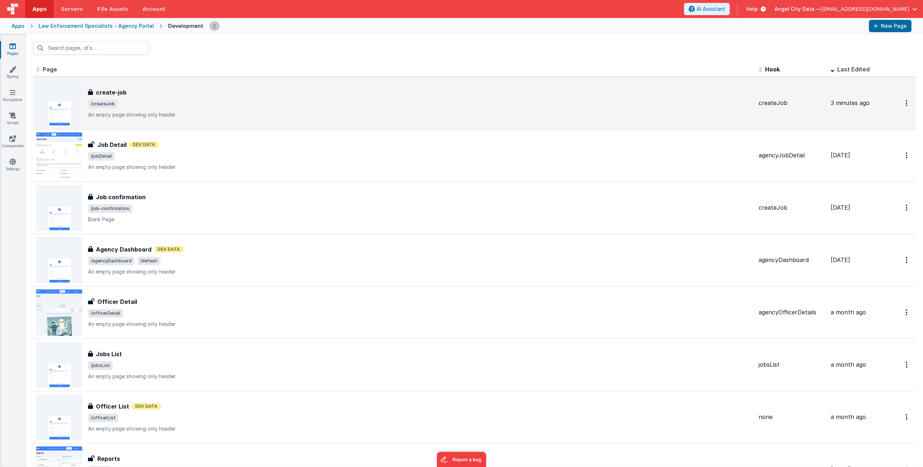
click at [242, 107] on span "/createJob" at bounding box center [420, 104] width 665 height 9
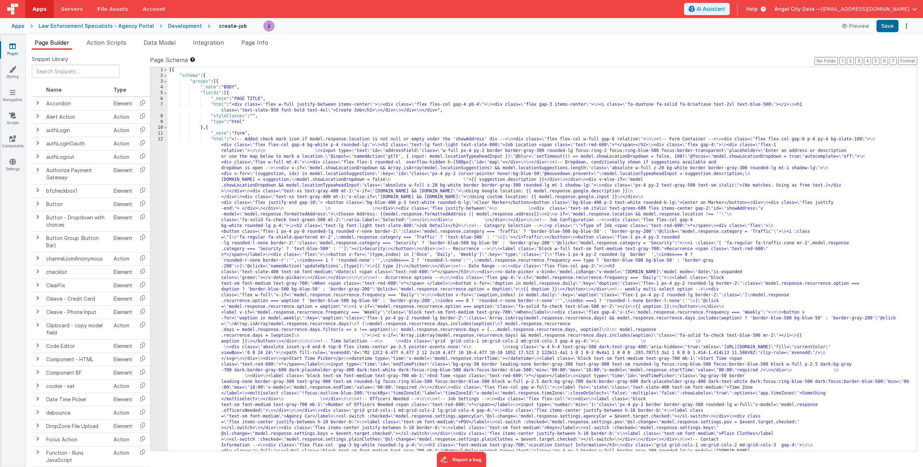
click at [245, 184] on div "[{ "schema" : { "groups" : [{ "_note" : "BODY" , "fields" : [{ "_note" : "PAGE …" at bounding box center [540, 437] width 744 height 741
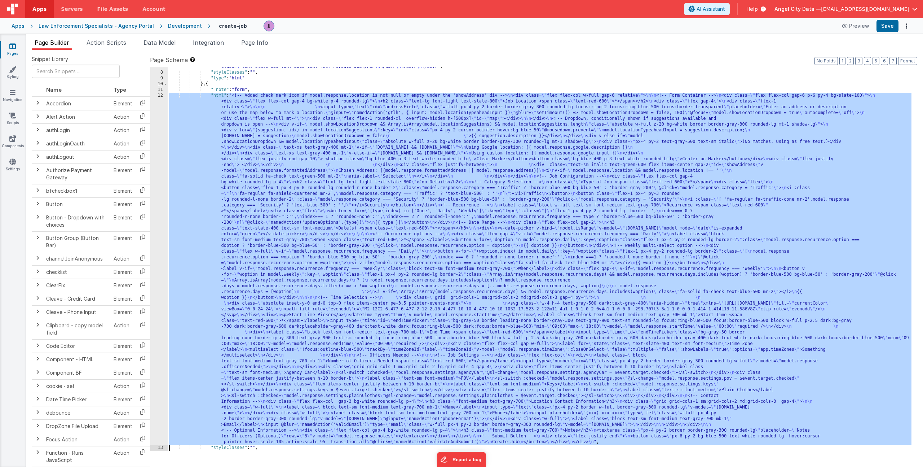
scroll to position [44, 0]
click at [156, 223] on div "12" at bounding box center [158, 269] width 17 height 352
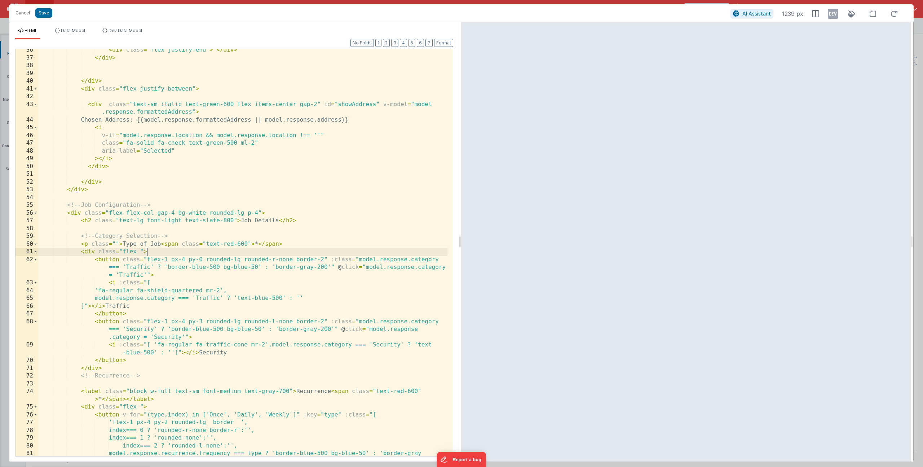
scroll to position [0, 0]
click at [221, 250] on div "< div class = "flex justify-end" > </ div > </ div > </ div > < div class = "fl…" at bounding box center [243, 261] width 410 height 430
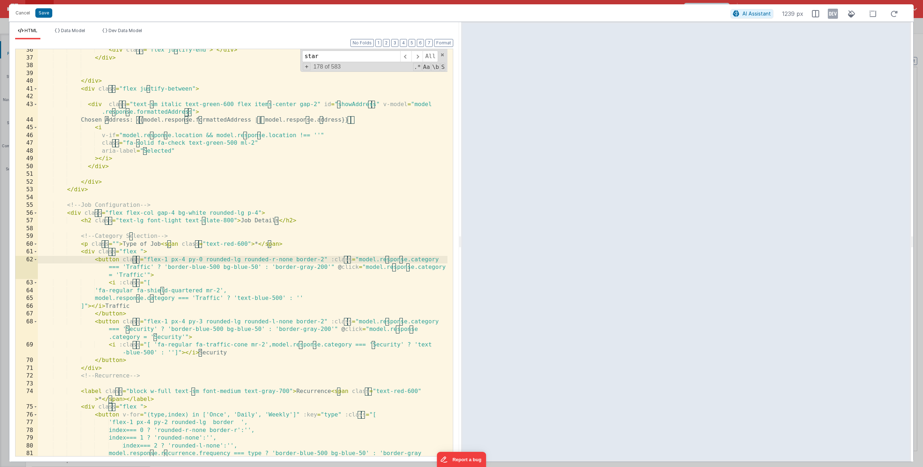
scroll to position [1231, 0]
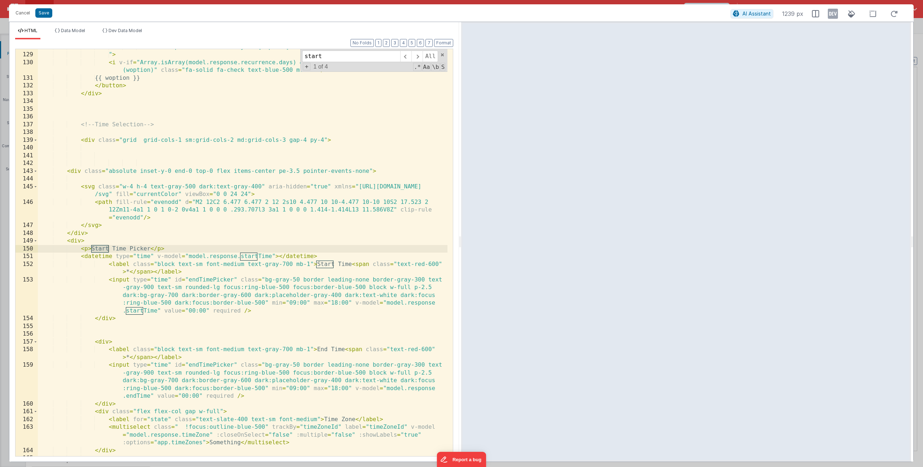
type input "start"
click at [109, 258] on div ": model.response.recurrence.days = [woption] " > < i v-if = "Array.isArray(mode…" at bounding box center [243, 254] width 410 height 422
click at [108, 259] on div ": model.response.recurrence.days = [woption] " > < i v-if = "Array.isArray(mode…" at bounding box center [243, 254] width 410 height 422
click at [122, 271] on div ": model.response.recurrence.days = [woption] " > < i v-if = "Array.isArray(mode…" at bounding box center [243, 254] width 410 height 422
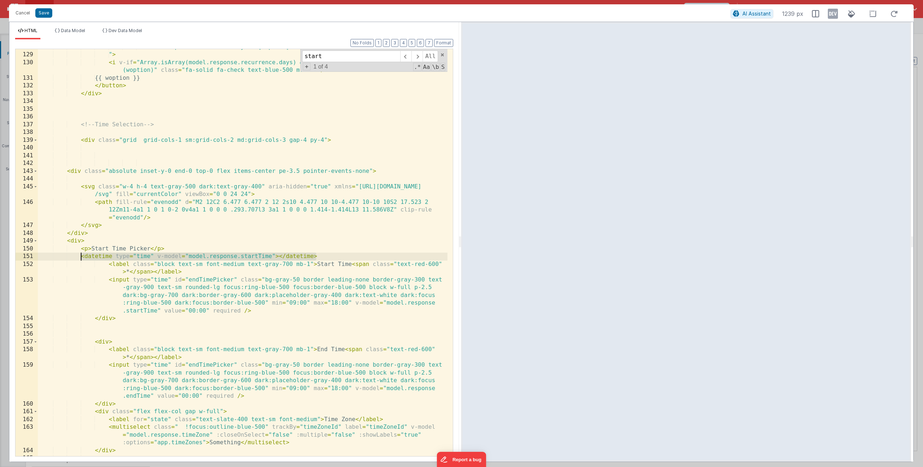
drag, startPoint x: 324, startPoint y: 257, endPoint x: 128, endPoint y: 251, distance: 195.9
click at [80, 254] on div ": model.response.recurrence.days = [woption] " > < i v-if = "Array.isArray(mode…" at bounding box center [243, 254] width 410 height 422
click at [47, 12] on button "Save" at bounding box center [43, 12] width 17 height 9
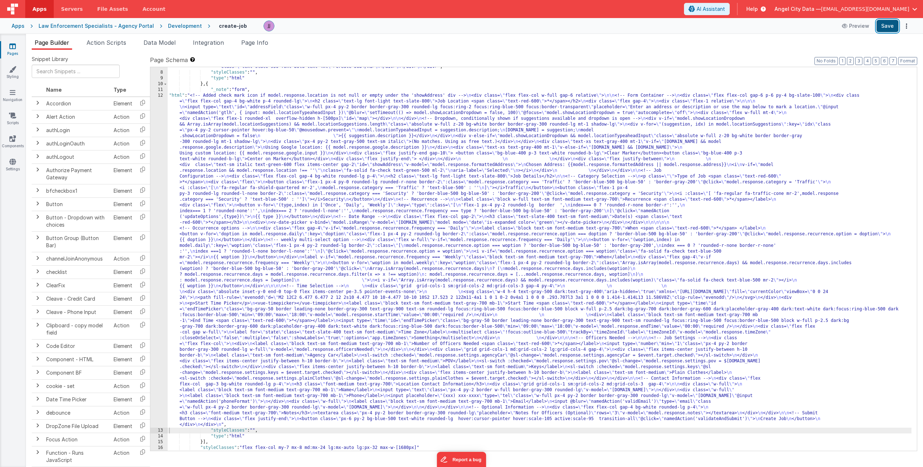
click at [881, 28] on button "Save" at bounding box center [888, 26] width 22 height 12
click at [852, 27] on button "Preview" at bounding box center [856, 26] width 36 height 12
click at [218, 202] on div ""html" : "<div class= \" flex w-full justify-between items-center \" > \n <div …" at bounding box center [540, 258] width 744 height 401
click at [157, 203] on div "12" at bounding box center [158, 260] width 17 height 335
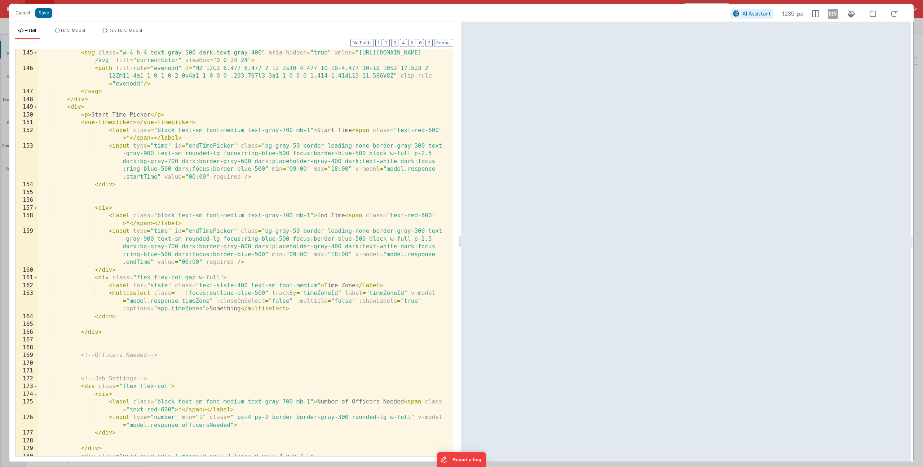
scroll to position [0, 0]
drag, startPoint x: 201, startPoint y: 123, endPoint x: 83, endPoint y: 120, distance: 118.3
click at [83, 120] on div "< svg class = "w-4 h-4 text-gray-500 dark:text-gray-400" aria-hidden = "true" x…" at bounding box center [243, 264] width 410 height 430
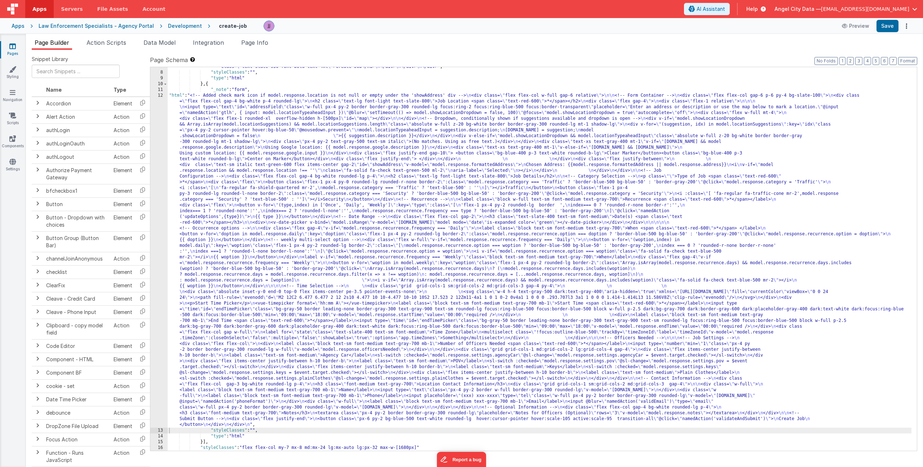
click at [272, 283] on div ""html" : "<div class= \" flex w-full justify-between items-center \" > \n <div …" at bounding box center [540, 258] width 744 height 401
click at [158, 245] on div "12" at bounding box center [158, 260] width 17 height 335
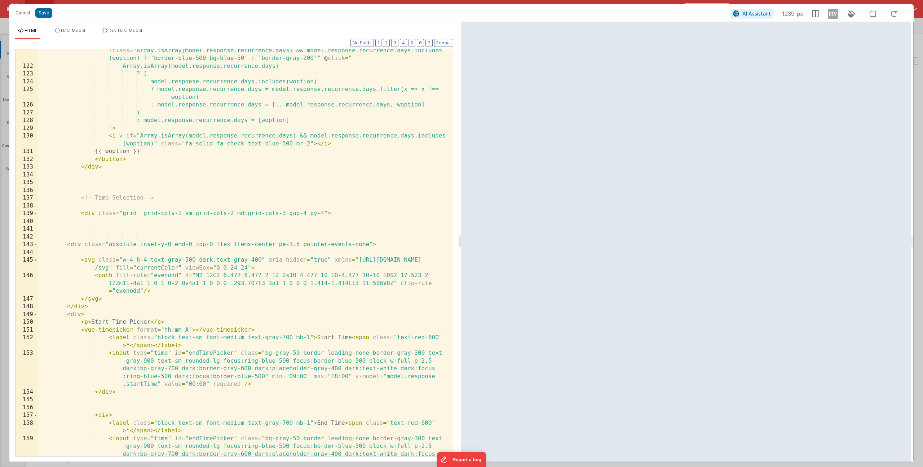
scroll to position [1190, 0]
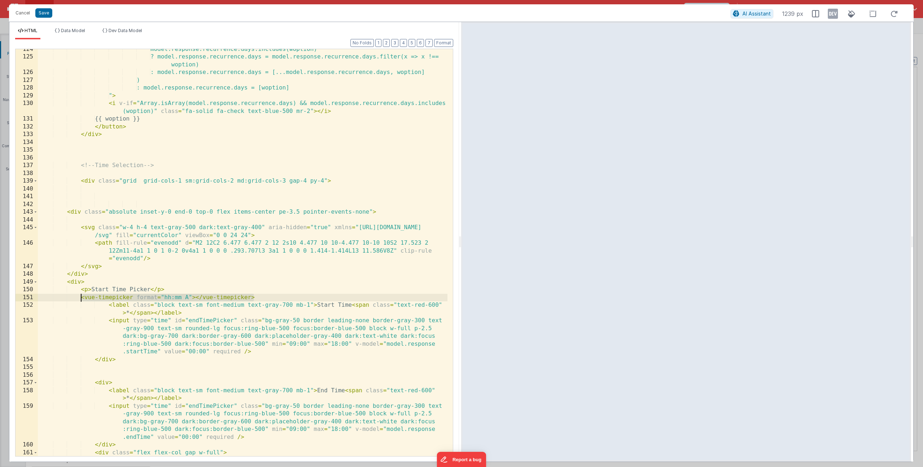
drag, startPoint x: 255, startPoint y: 298, endPoint x: 80, endPoint y: 296, distance: 174.6
click at [80, 296] on div "model.response.recurrence.days.includes(woption) ? model.response.recurrence.da…" at bounding box center [243, 256] width 410 height 422
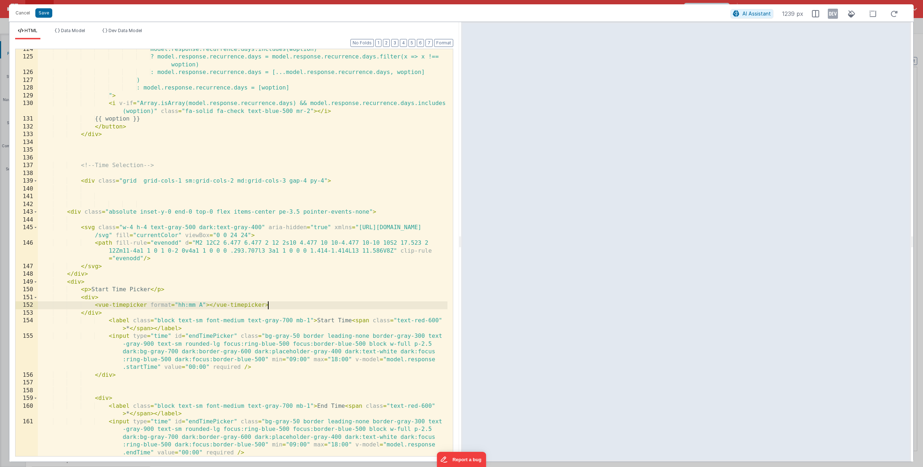
drag, startPoint x: 94, startPoint y: 298, endPoint x: 117, endPoint y: 307, distance: 24.7
click at [94, 298] on div "model.response.recurrence.days.includes(woption) ? model.response.recurrence.da…" at bounding box center [243, 256] width 410 height 422
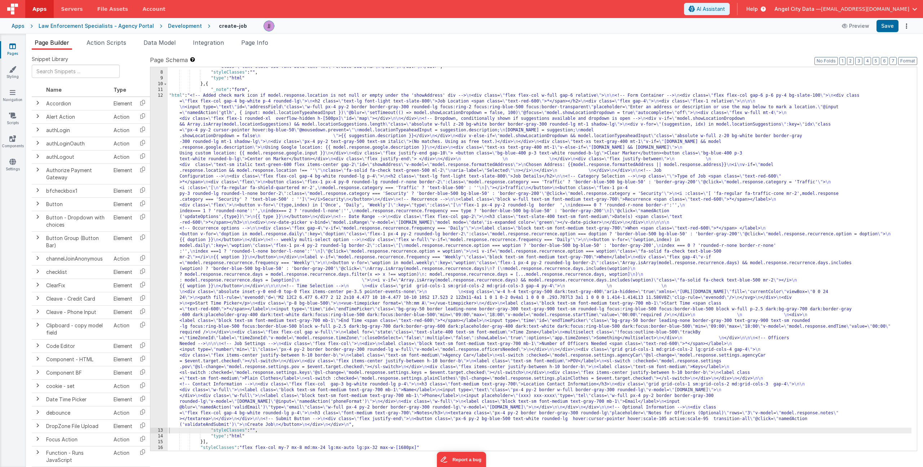
click at [234, 317] on div ""html" : "<div class= \" flex w-full justify-between items-center \" > \n <div …" at bounding box center [540, 258] width 744 height 401
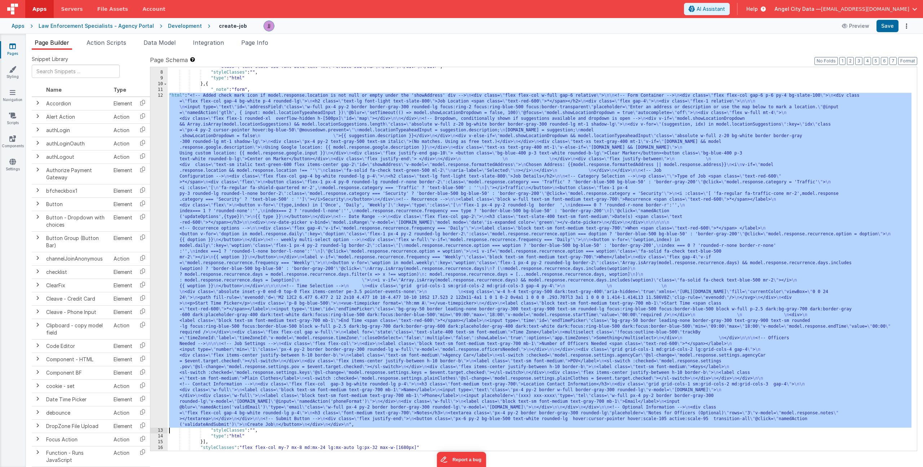
click at [155, 232] on div "12" at bounding box center [158, 260] width 17 height 335
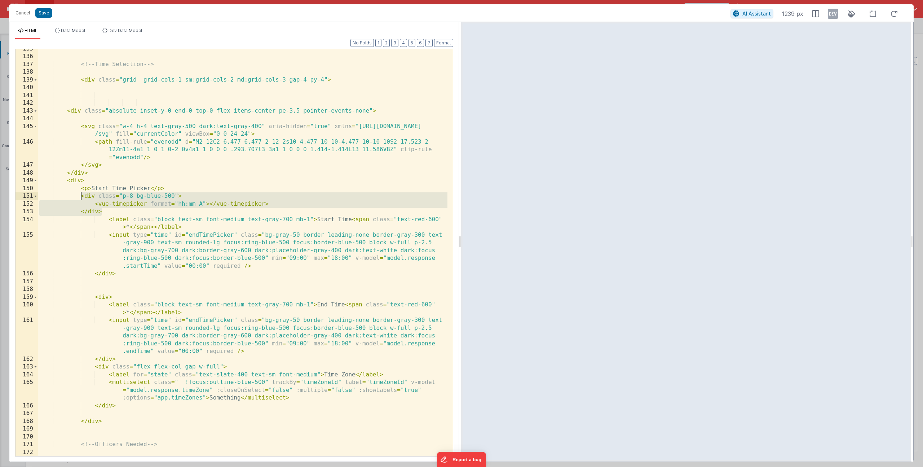
drag, startPoint x: 111, startPoint y: 210, endPoint x: 83, endPoint y: 198, distance: 30.9
click at [83, 198] on div "<!-- Time Selection --> < div class = "grid grid-cols-1 sm:grid-cols-2 md:grid-…" at bounding box center [243, 256] width 410 height 422
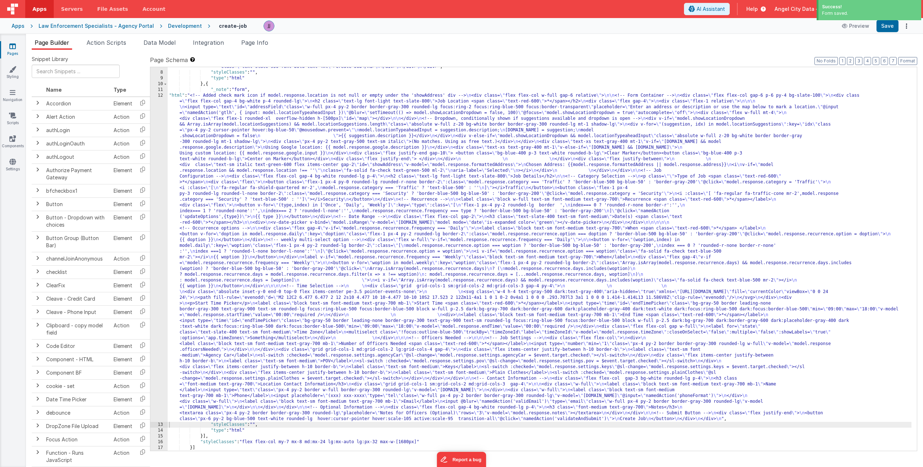
click at [9, 48] on icon at bounding box center [12, 46] width 6 height 7
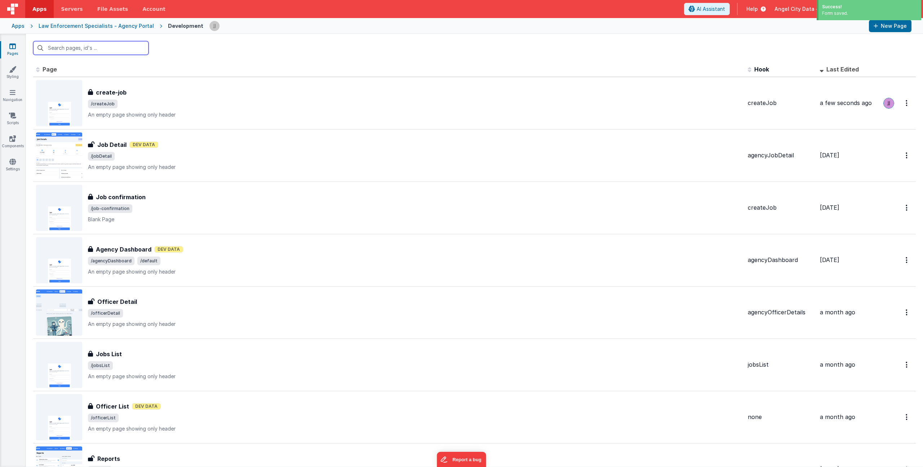
click at [86, 44] on input "text" at bounding box center [90, 48] width 115 height 14
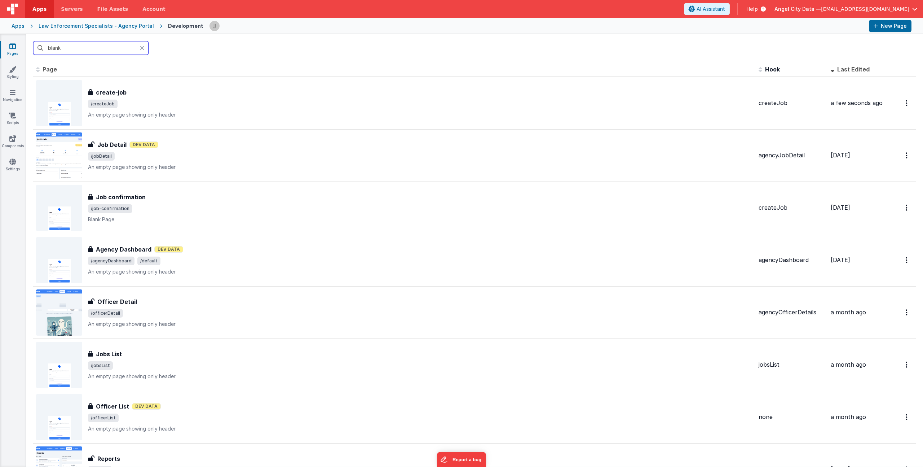
type input "blank"
click at [141, 48] on icon at bounding box center [142, 48] width 4 height 6
click at [884, 28] on button "New Page" at bounding box center [890, 26] width 43 height 12
click at [49, 70] on span "Page" at bounding box center [50, 69] width 14 height 7
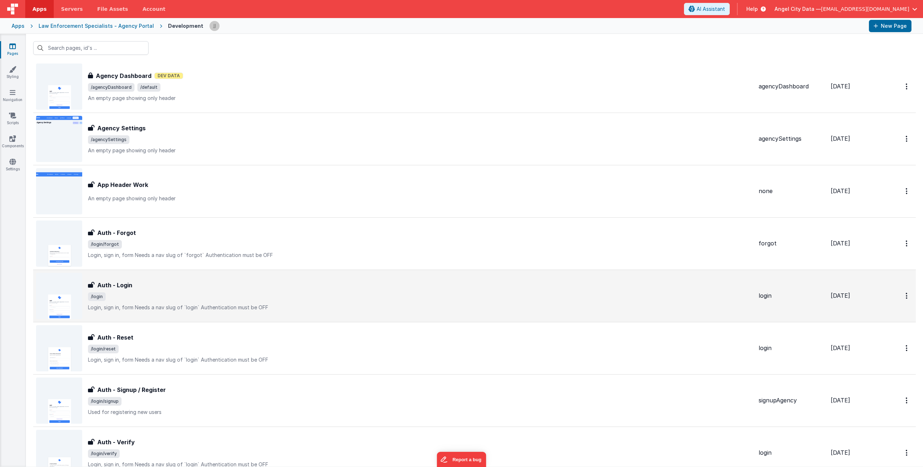
scroll to position [393, 0]
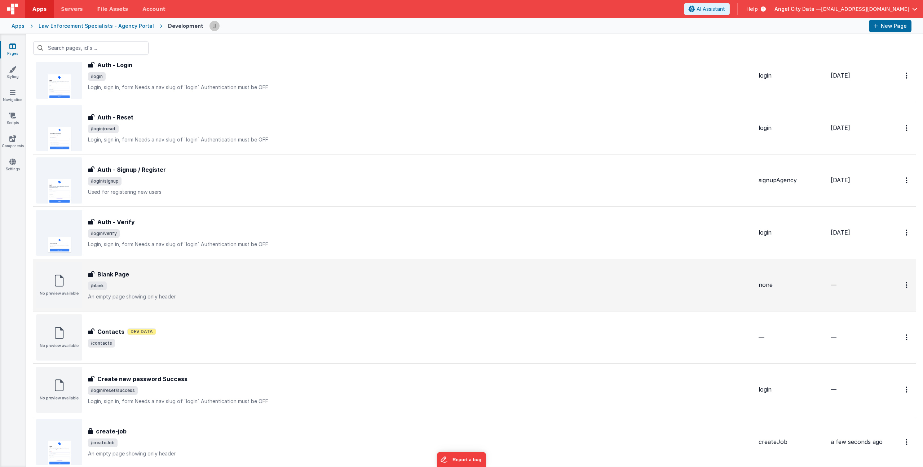
click at [190, 283] on span "/blank" at bounding box center [420, 285] width 665 height 9
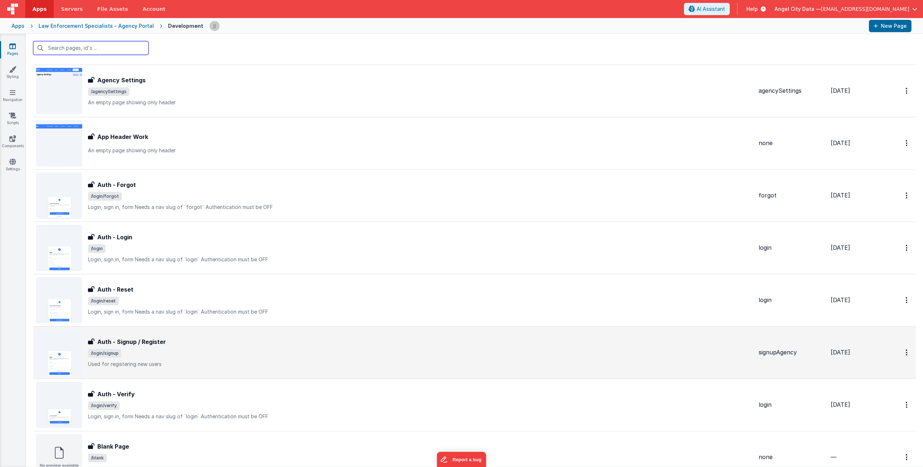
scroll to position [441, 0]
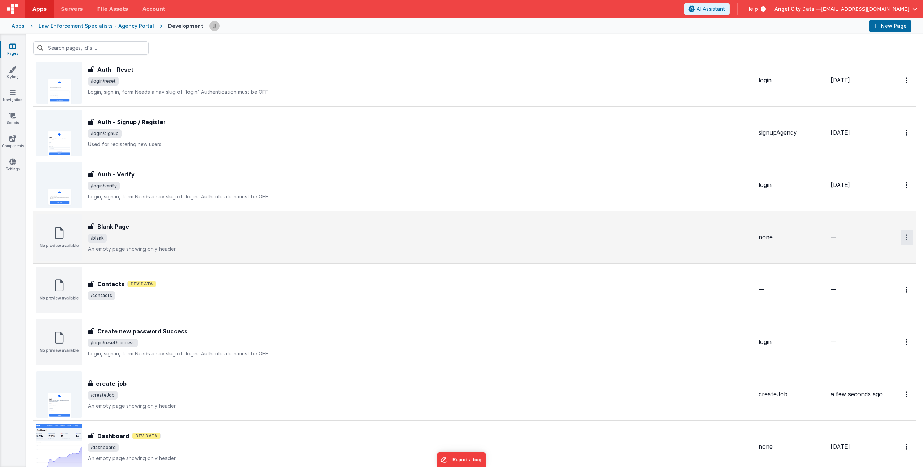
click at [863, 269] on link "Duplicate" at bounding box center [881, 267] width 63 height 14
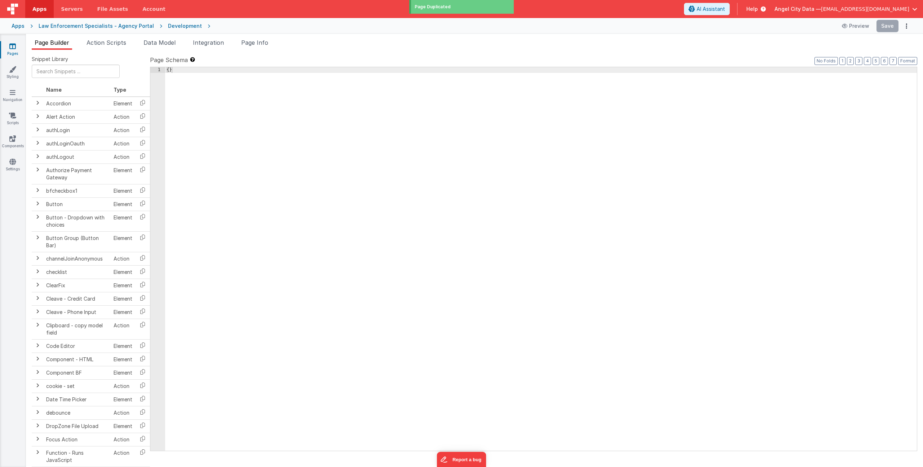
type input "FR_034945CB-5B2E-6E40-8E73-6D16FA7E170B"
type textarea "An empty page showing only header"
type input "none"
checkbox input "false"
click at [254, 50] on div "Snippet Library Name Type Accordion Element Alert Action Action authLogin Actio…" at bounding box center [474, 264] width 897 height 428
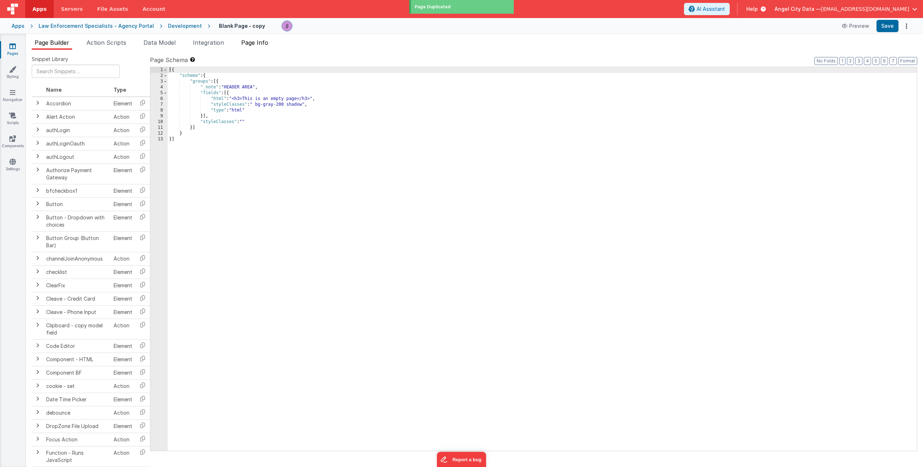
click at [255, 45] on span "Page Info" at bounding box center [254, 42] width 27 height 7
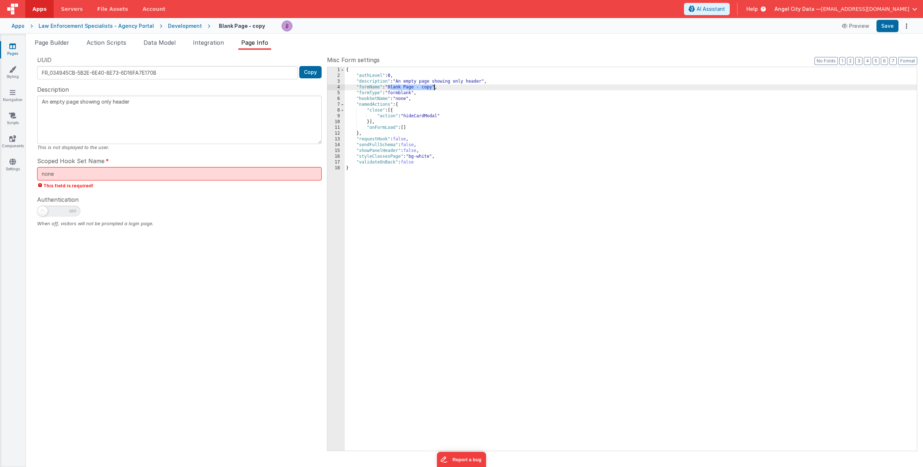
drag, startPoint x: 391, startPoint y: 87, endPoint x: 434, endPoint y: 89, distance: 42.6
click at [434, 89] on div "{ "authLevel" : 0 , "description" : "An empty page showing only header" , "form…" at bounding box center [631, 264] width 572 height 395
click at [895, 27] on button "Save" at bounding box center [888, 26] width 22 height 12
click at [15, 94] on icon at bounding box center [13, 92] width 6 height 7
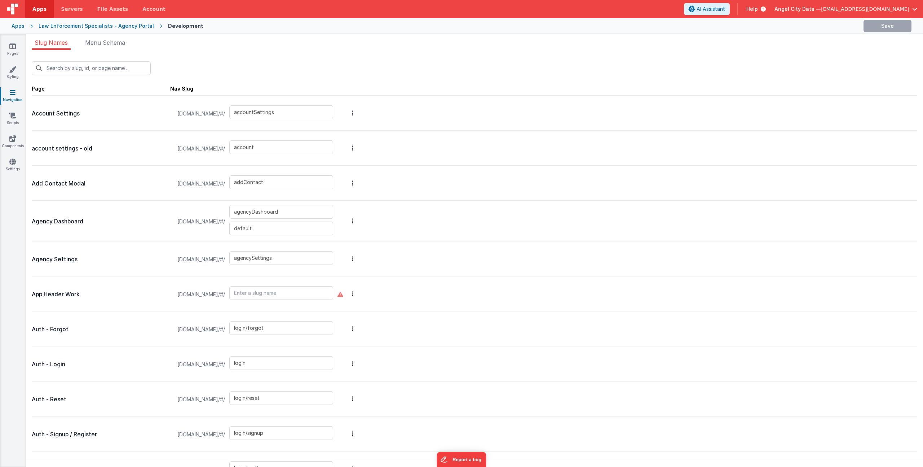
scroll to position [164, 0]
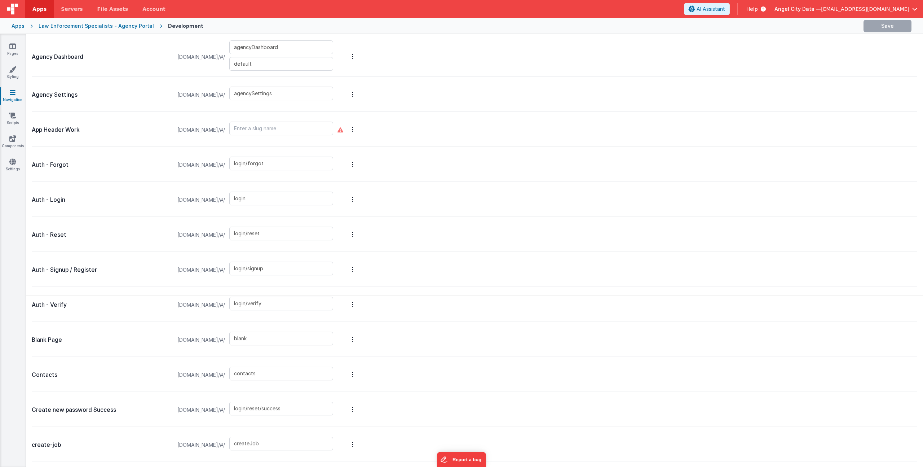
type input "contacts"
type input "login/reset/success"
type input "createJob"
type input "dashboard"
type input "dashboardOld"
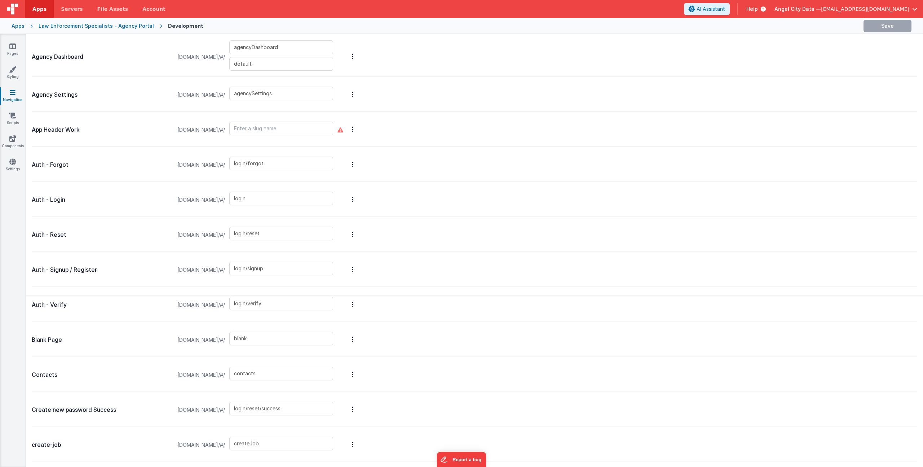
type input "invoices_simple"
type input "invoices_tab"
type input "invoicesdetail"
type input "job-confirmation"
type input "jobDetail"
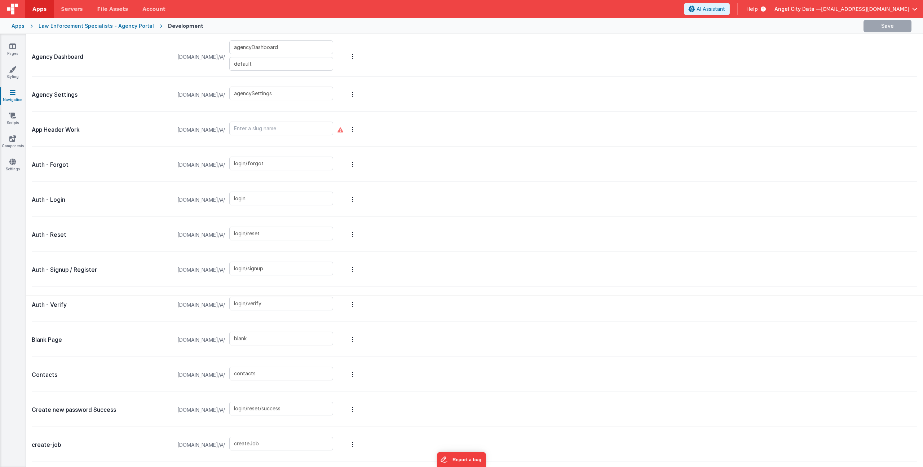
type input "jobQuickViewModal"
type input "jobFilters"
type input "jobsList"
type input "masterdetail"
type input "officerAssignment"
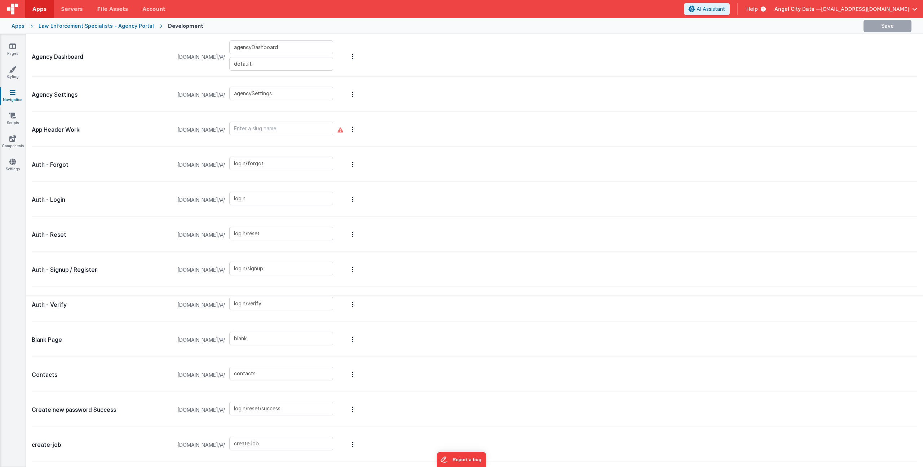
type input "officerAvailability"
type input "officerDetail"
type input "officerList"
type input "login/forgot/sent"
type input "reports"
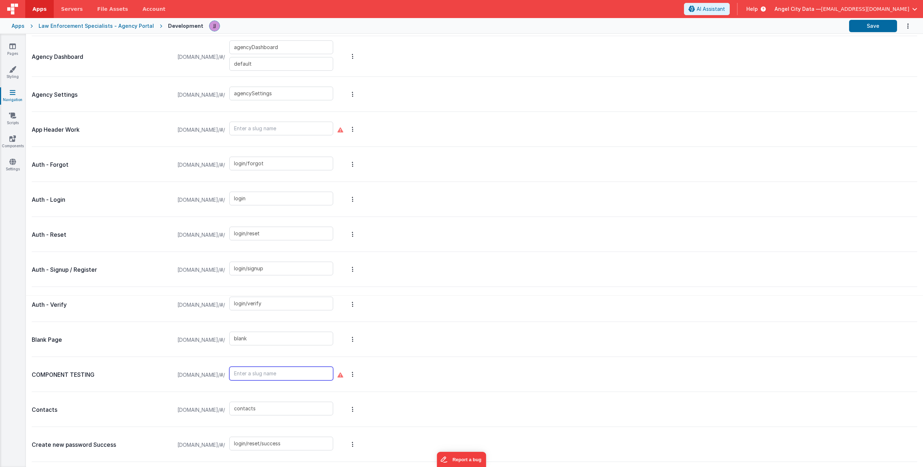
click at [329, 371] on input "text" at bounding box center [281, 373] width 104 height 14
type input "componentTesting"
click at [875, 26] on button "Save" at bounding box center [873, 26] width 48 height 12
click at [6, 49] on link "Pages" at bounding box center [13, 50] width 26 height 14
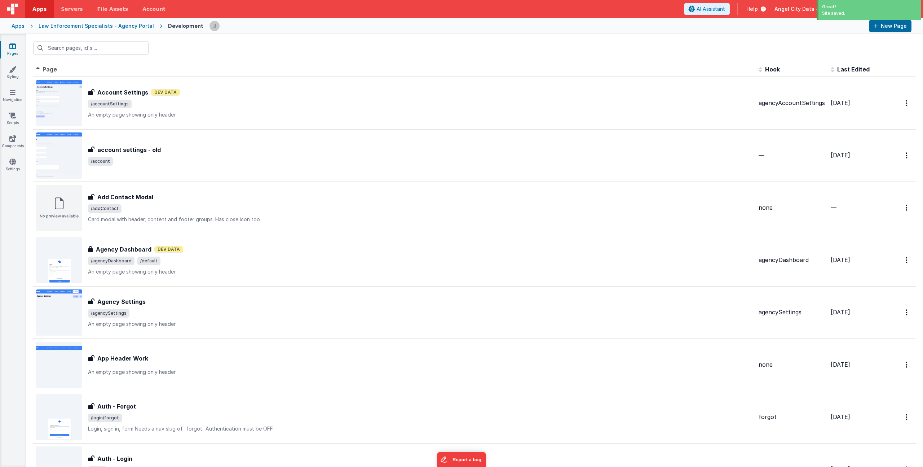
click at [837, 66] on span "Last Edited" at bounding box center [853, 69] width 32 height 7
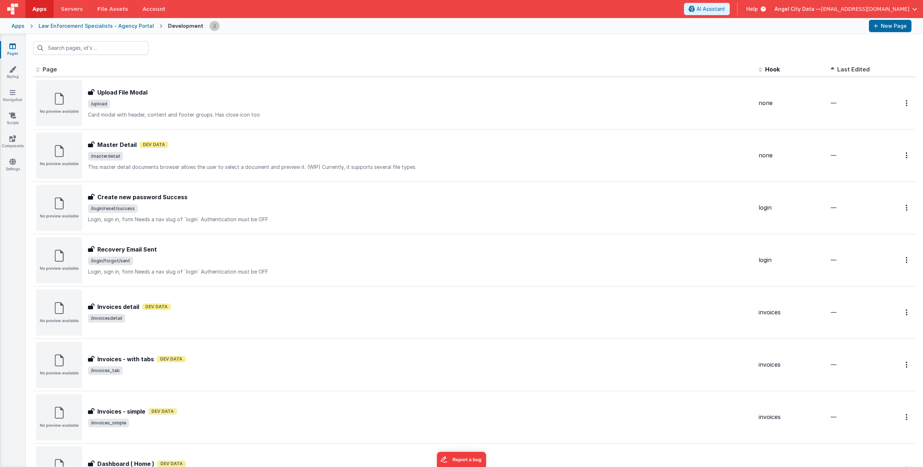
click at [838, 69] on span "Last Edited" at bounding box center [853, 69] width 32 height 7
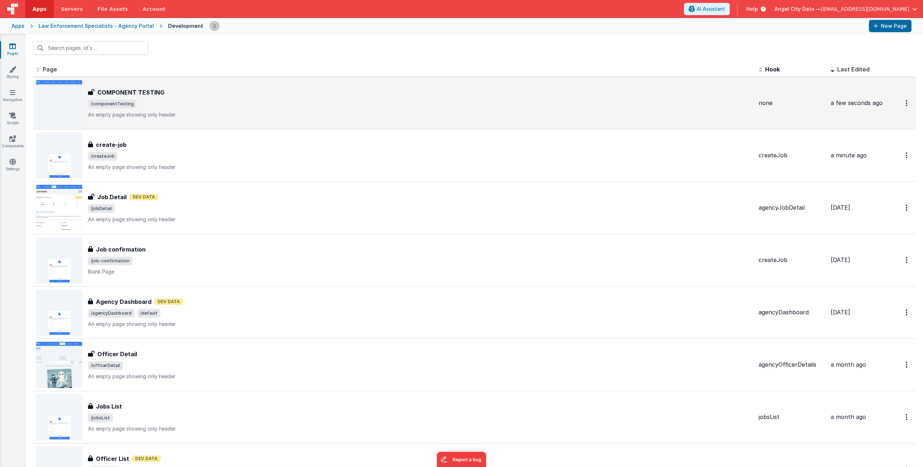
click at [214, 100] on span "/componentTesting" at bounding box center [420, 104] width 665 height 9
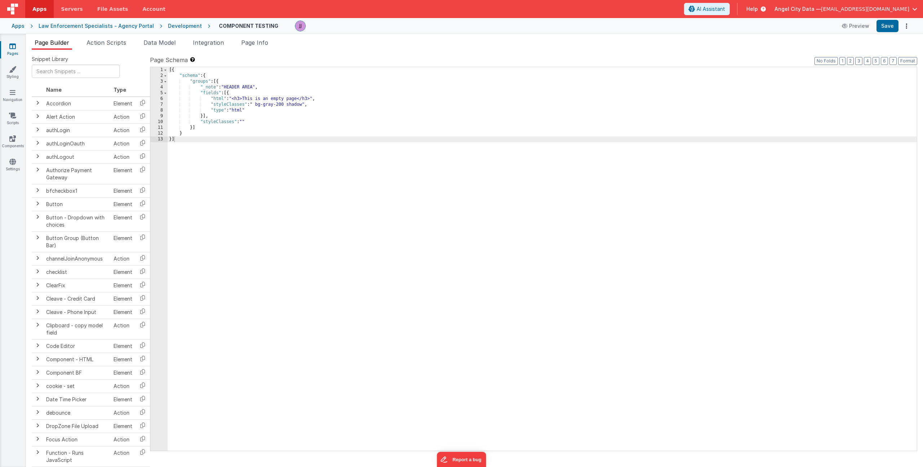
click at [278, 100] on div "[{ "schema" : { "groups" : [{ "_note" : "HEADER AREA" , "fields" : [{ "html" : …" at bounding box center [542, 264] width 749 height 395
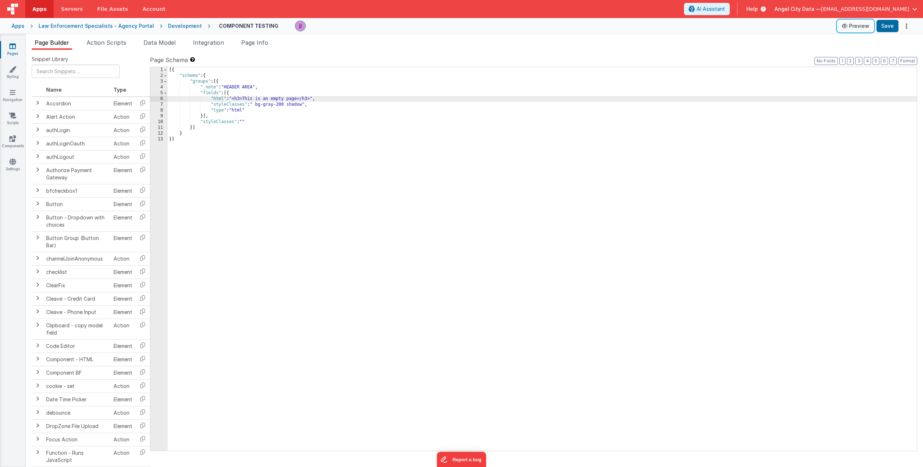
click at [862, 26] on button "Preview" at bounding box center [856, 26] width 36 height 12
click at [275, 108] on div "[{ "schema" : { "groups" : [{ "_note" : "HEADER AREA" , "fields" : [{ "html" : …" at bounding box center [542, 264] width 749 height 395
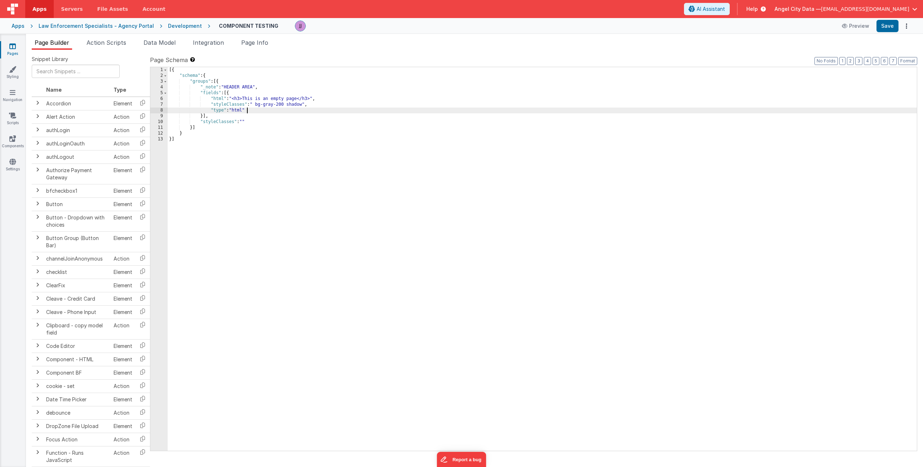
click at [254, 99] on div "[{ "schema" : { "groups" : [{ "_note" : "HEADER AREA" , "fields" : [{ "html" : …" at bounding box center [542, 264] width 749 height 395
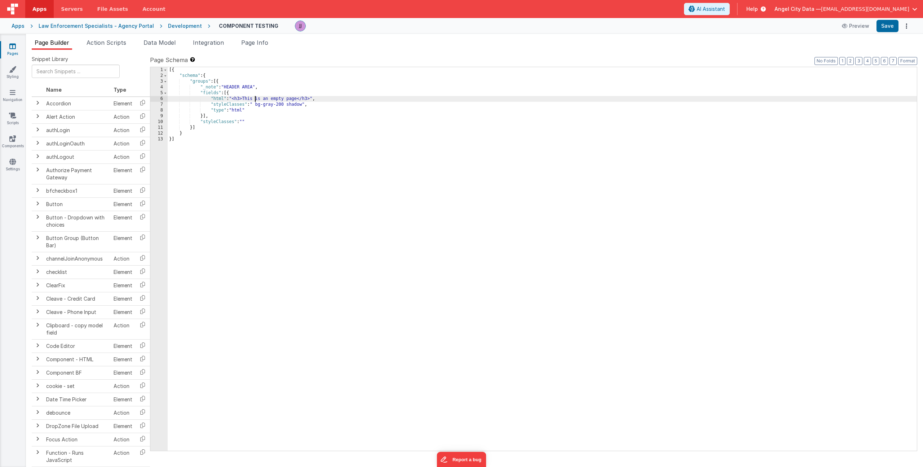
click at [159, 99] on div "6" at bounding box center [158, 99] width 17 height 6
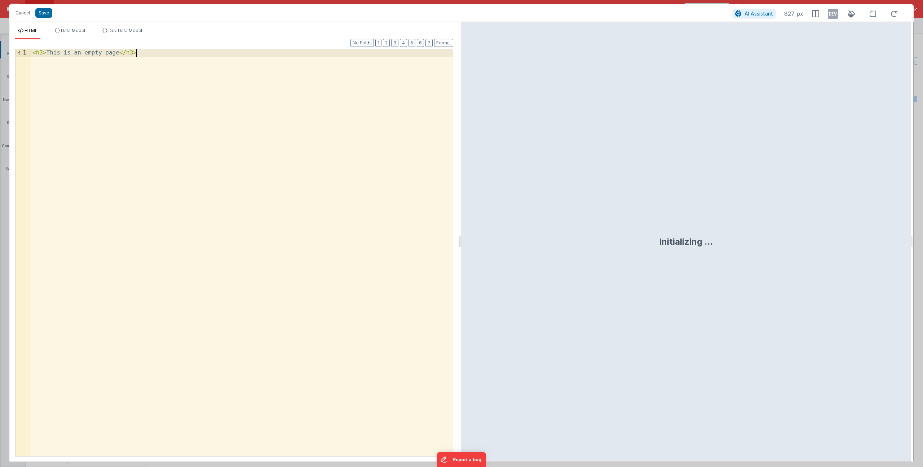
drag, startPoint x: -15, startPoint y: 43, endPoint x: -63, endPoint y: 38, distance: 48.6
click at [0, 38] on html "Cancel Save AI Assistant 827 px HTML Data Model Dev Data Model Format 7 6 5 4 3…" at bounding box center [461, 233] width 923 height 467
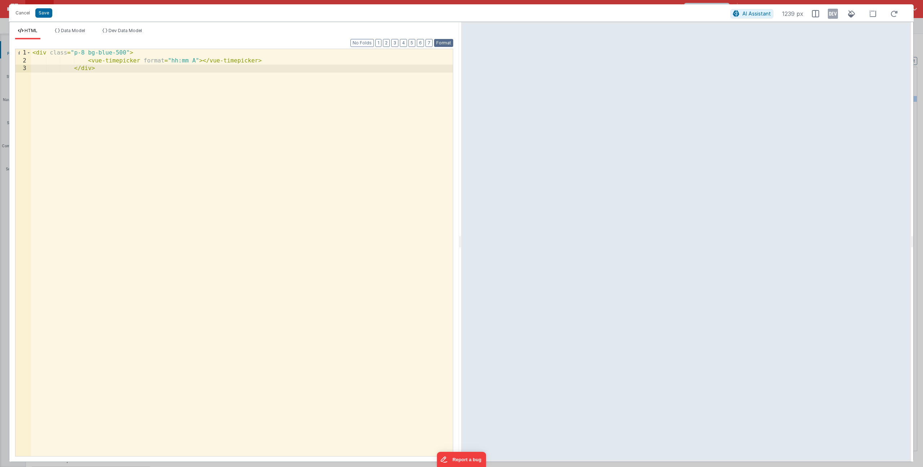
click at [448, 44] on button "Format" at bounding box center [443, 43] width 19 height 8
click at [209, 98] on div "< div class = "p-8 bg-blue-500" > < vue-timepicker format = "hh:mm A" > </ vue-…" at bounding box center [242, 260] width 422 height 422
drag, startPoint x: 68, startPoint y: 71, endPoint x: 3, endPoint y: 69, distance: 65.7
click at [3, 69] on div "Cancel Save AI Assistant 1239 px HTML Data Model Dev Data Model Format 7 6 5 4 …" at bounding box center [461, 233] width 923 height 467
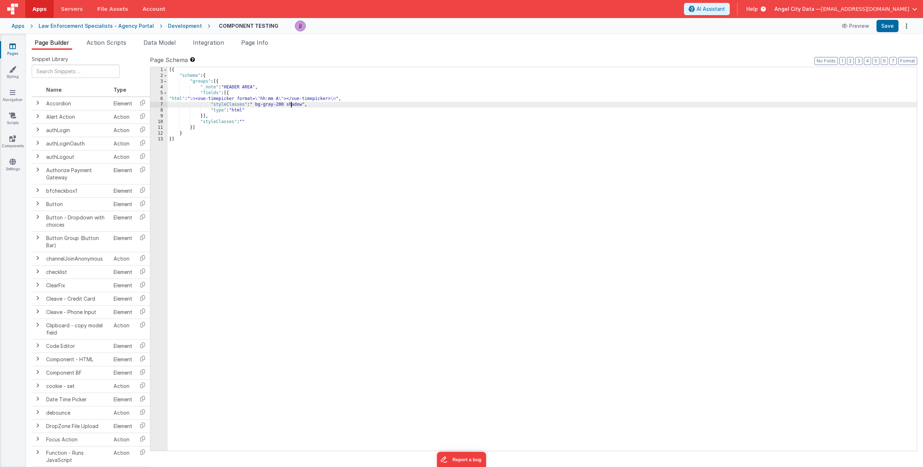
click at [290, 105] on div "[{ "schema" : { "groups" : [{ "_note" : "HEADER AREA" , "fields" : [{ "html" : …" at bounding box center [542, 264] width 749 height 395
click at [265, 98] on div "[{ "schema" : { "groups" : [{ "_note" : "HEADER AREA" , "fields" : [{ "html" : …" at bounding box center [542, 264] width 749 height 395
click at [157, 98] on div "6" at bounding box center [158, 99] width 17 height 6
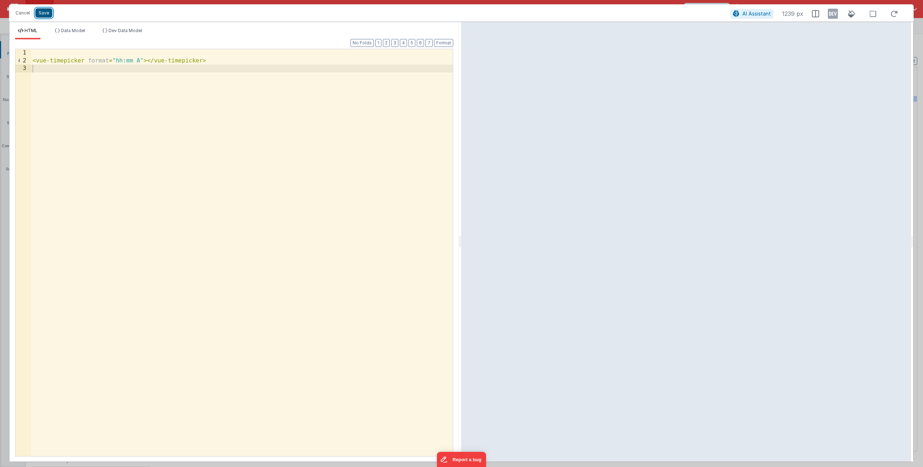
click at [42, 16] on button "Save" at bounding box center [43, 12] width 17 height 9
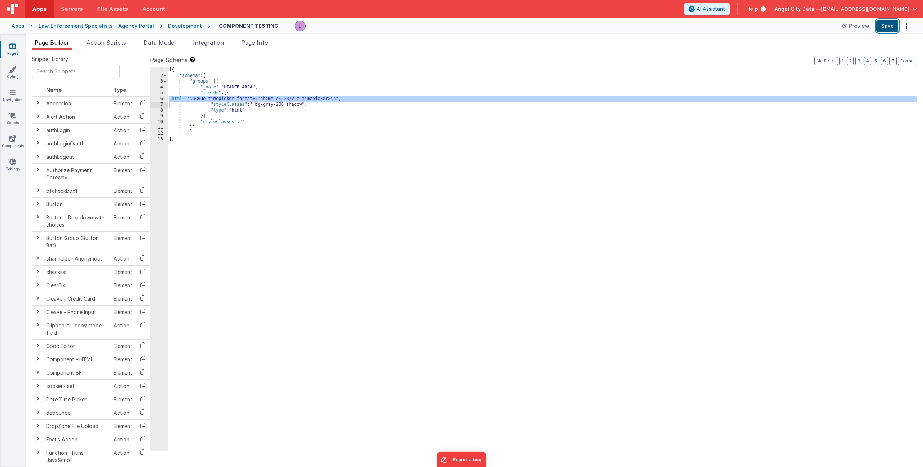
click at [883, 30] on button "Save" at bounding box center [888, 26] width 22 height 12
click at [16, 115] on icon at bounding box center [12, 115] width 7 height 7
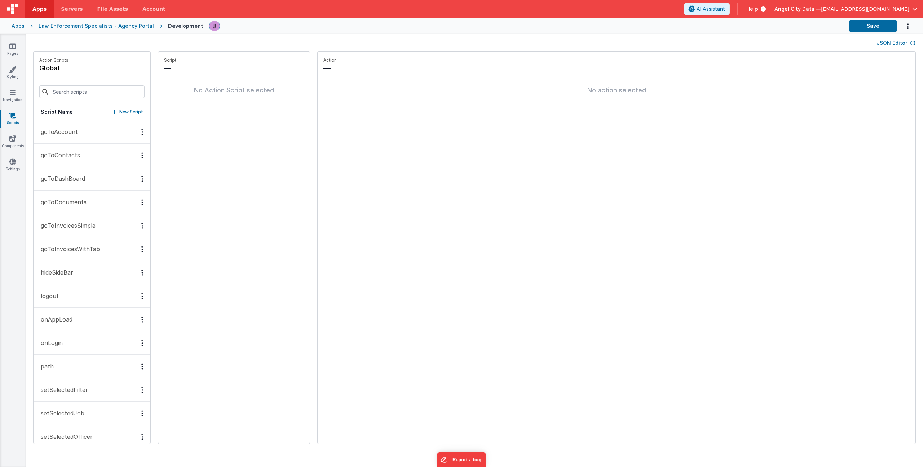
click at [64, 318] on p "onAppLoad" at bounding box center [54, 319] width 36 height 9
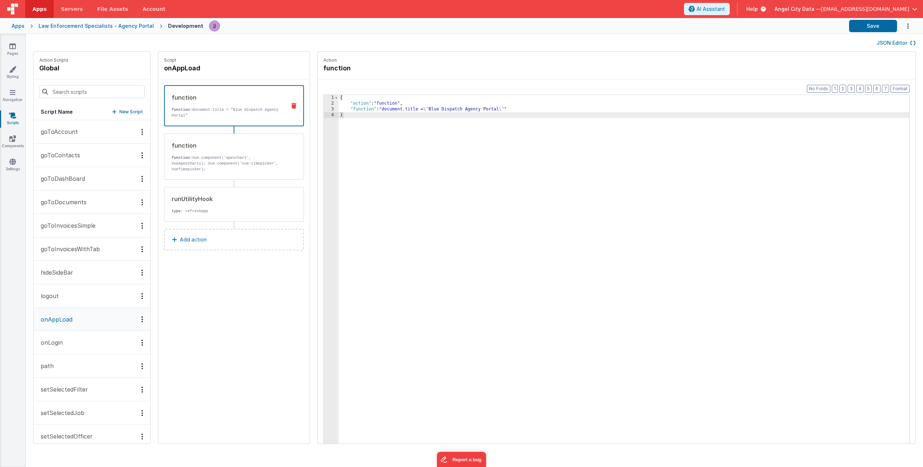
click at [417, 107] on div "{ "action" : "function" , "function" : "document.title = \" Blue Dispatch Agenc…" at bounding box center [635, 286] width 592 height 382
click at [212, 153] on div "function function: Vue.component('apexchart', VueApexCharts); Vue.component('vu…" at bounding box center [222, 156] width 116 height 31
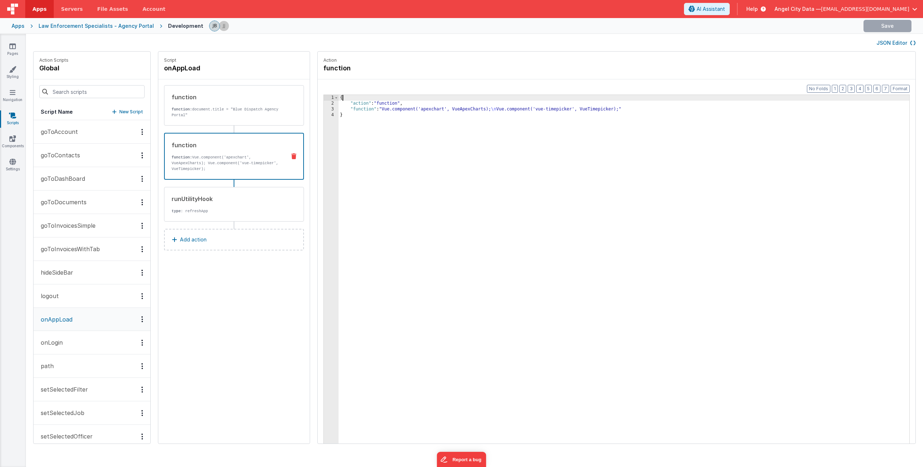
click at [499, 100] on div "{ "action" : "function" , "function" : "Vue.component('apexchart', VueApexChart…" at bounding box center [635, 286] width 592 height 382
click at [472, 110] on div "{ "action" : "function" , "function" : "Vue.component('apexchart', VueApexChart…" at bounding box center [635, 286] width 592 height 382
click at [324, 108] on div "3" at bounding box center [331, 109] width 15 height 6
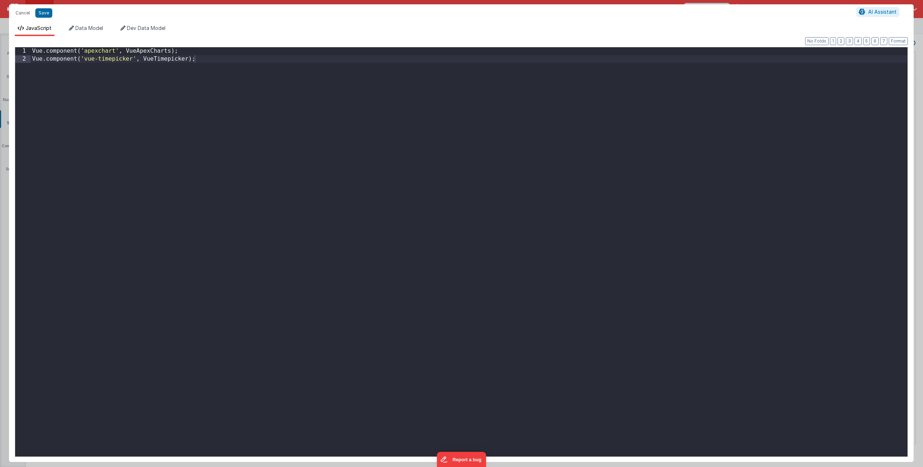
click at [234, 98] on div "Vue . component ( 'apexchart' , VueApexCharts ) ; Vue . component ( 'vue-timepi…" at bounding box center [469, 259] width 877 height 425
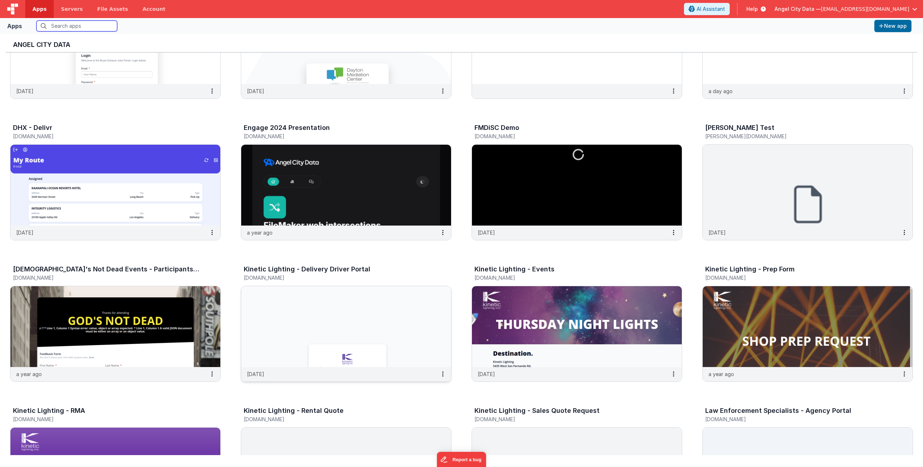
scroll to position [276, 0]
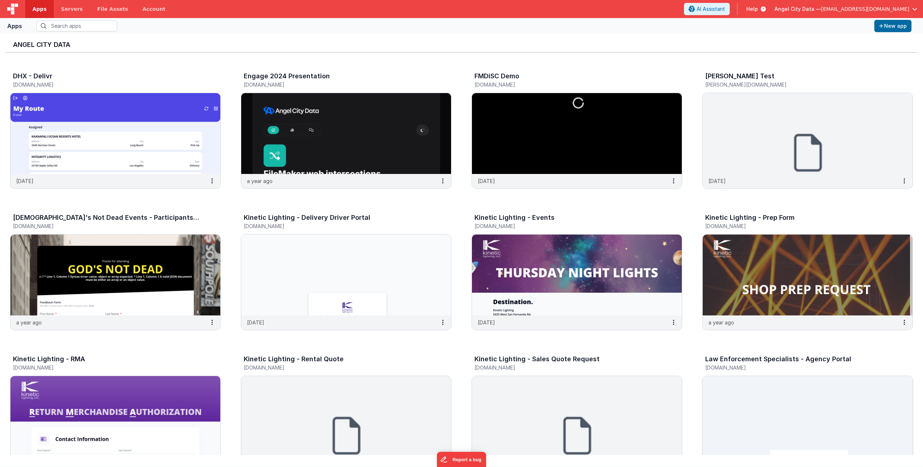
click at [752, 363] on div "Law Enforcement Specialists - Agency Portal" at bounding box center [800, 359] width 190 height 9
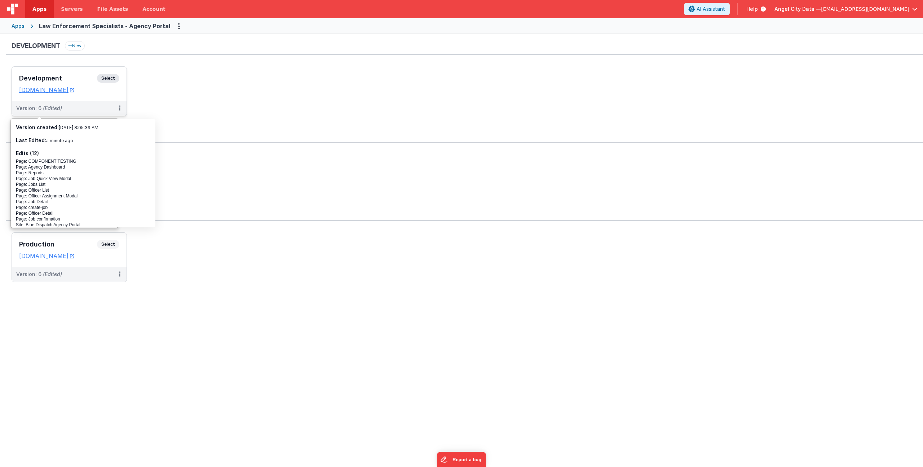
click at [78, 74] on div "Development Select URLs bluedispatchagency.clientportal.cloud" at bounding box center [69, 84] width 115 height 34
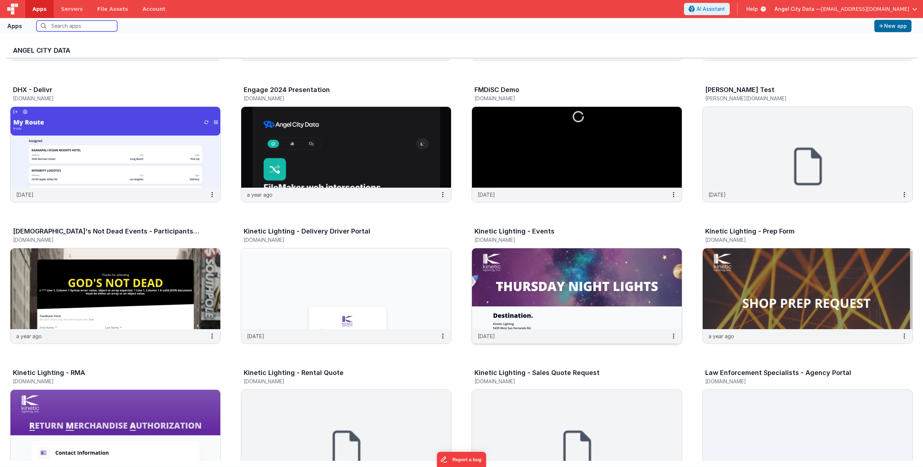
scroll to position [430, 0]
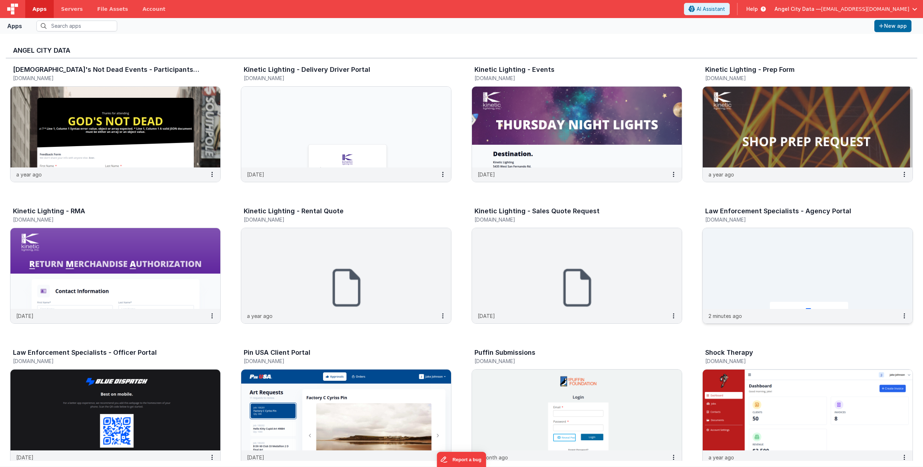
click at [770, 219] on h5 "[DOMAIN_NAME]" at bounding box center [800, 219] width 190 height 5
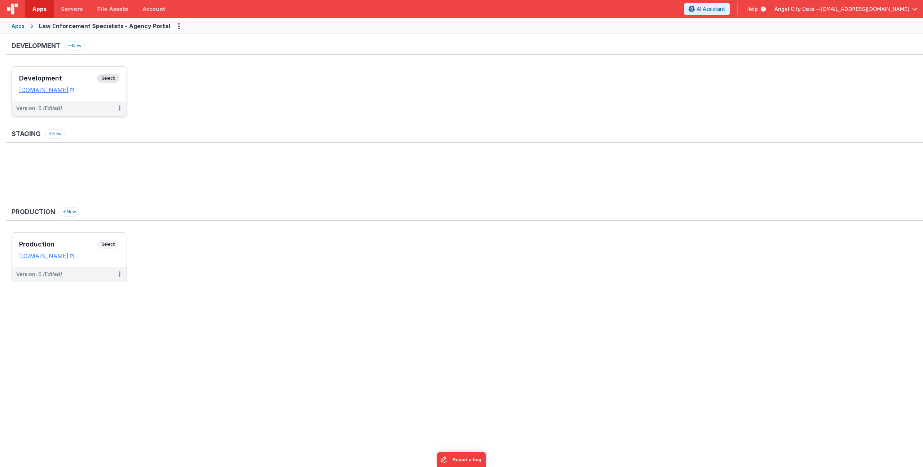
click at [67, 80] on h3 "Development" at bounding box center [58, 78] width 78 height 7
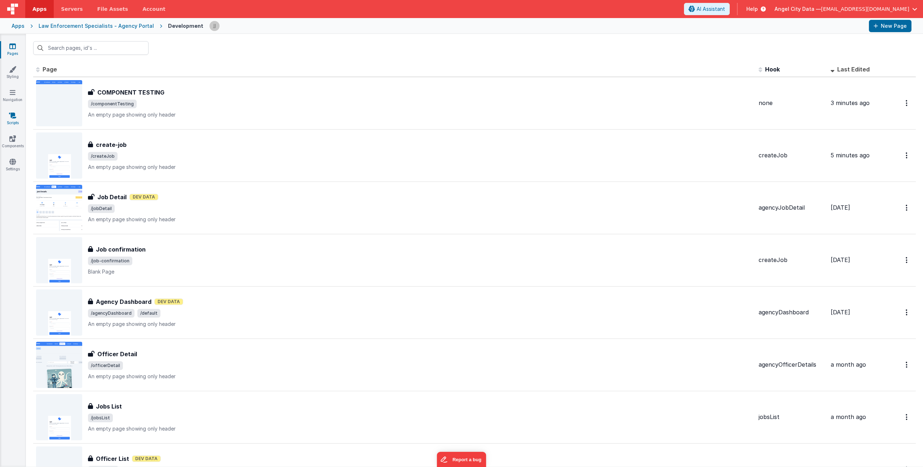
click at [12, 115] on icon at bounding box center [12, 115] width 7 height 7
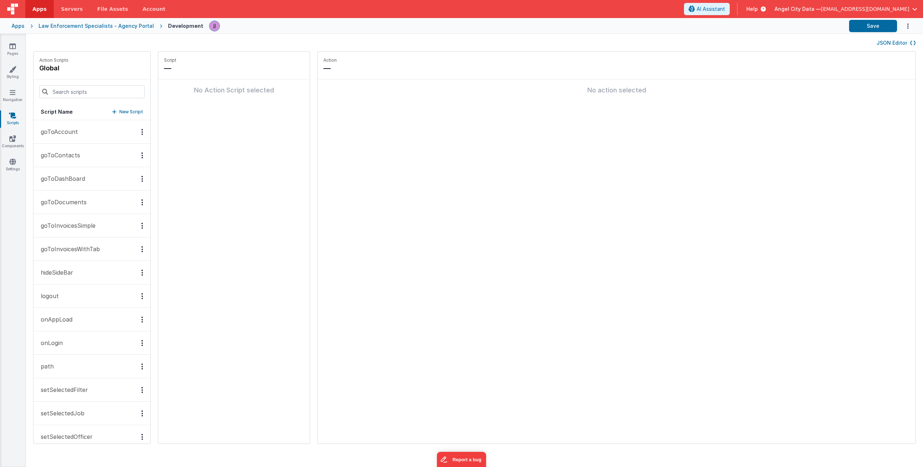
scroll to position [81, 0]
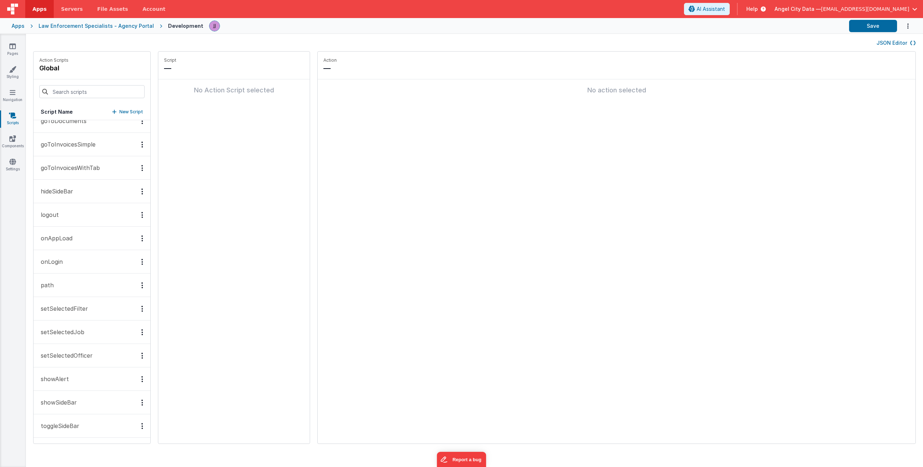
click at [63, 243] on button "onAppLoad" at bounding box center [92, 238] width 117 height 23
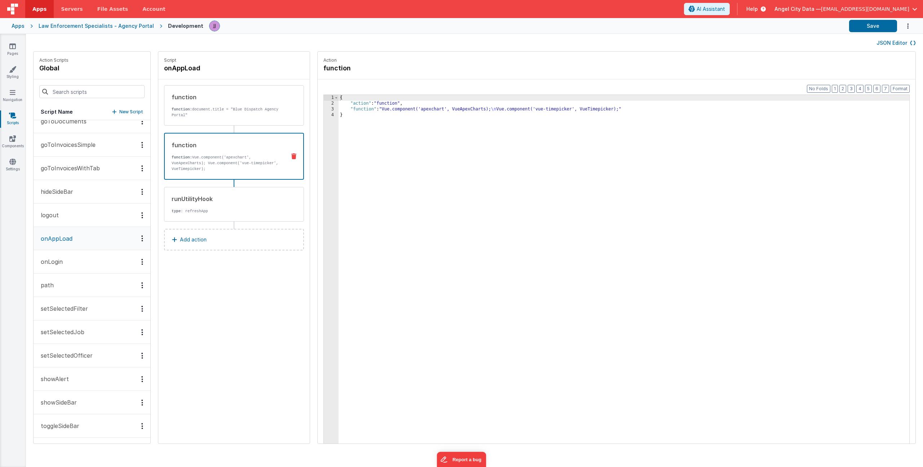
click at [195, 162] on p "function: Vue.component('apexchart', VueApexCharts); Vue.component('vue-timepic…" at bounding box center [226, 162] width 109 height 17
click at [386, 113] on div "{ "action" : "function" , "function" : "Vue.component('apexchart', VueApexChart…" at bounding box center [635, 286] width 592 height 382
click at [180, 237] on p "Add action" at bounding box center [193, 239] width 27 height 9
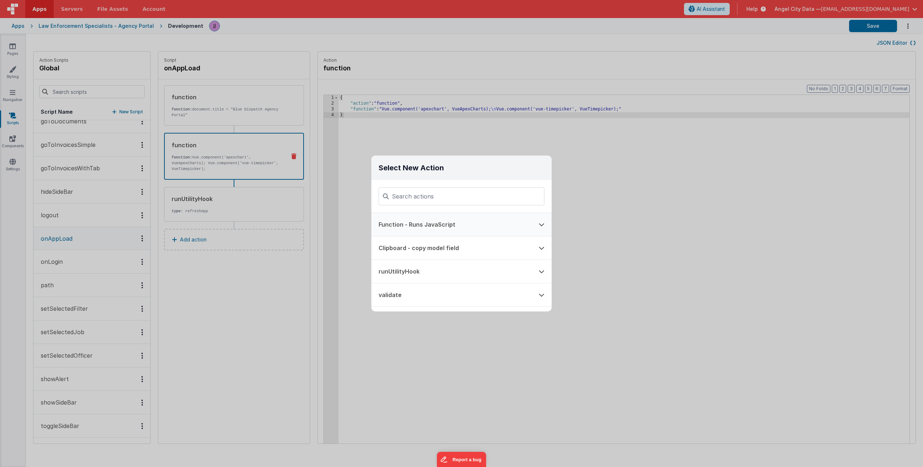
click at [425, 222] on button "Function - Runs JavaScript" at bounding box center [451, 224] width 160 height 23
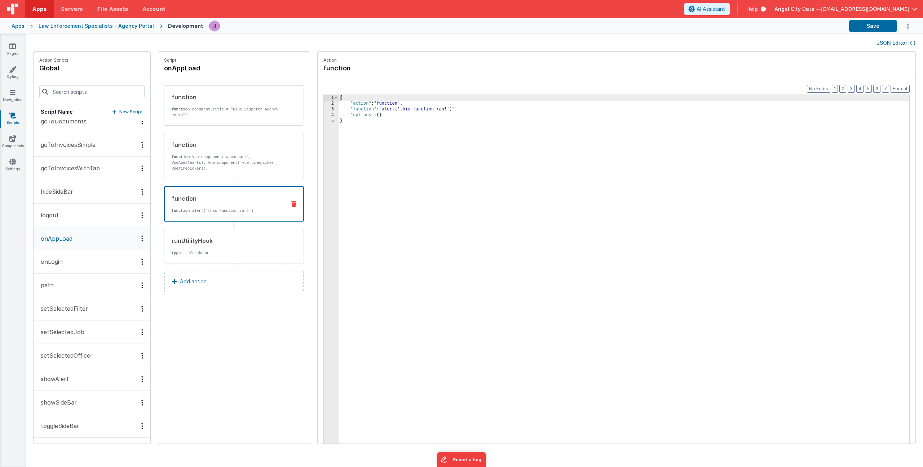
click at [190, 203] on div "function function: alert('this function ran!')" at bounding box center [222, 203] width 115 height 19
click at [381, 109] on div "{ "action" : "function" , "function" : "alert('this function ran!')" , "options…" at bounding box center [635, 286] width 592 height 382
click at [324, 108] on div "3" at bounding box center [331, 109] width 15 height 6
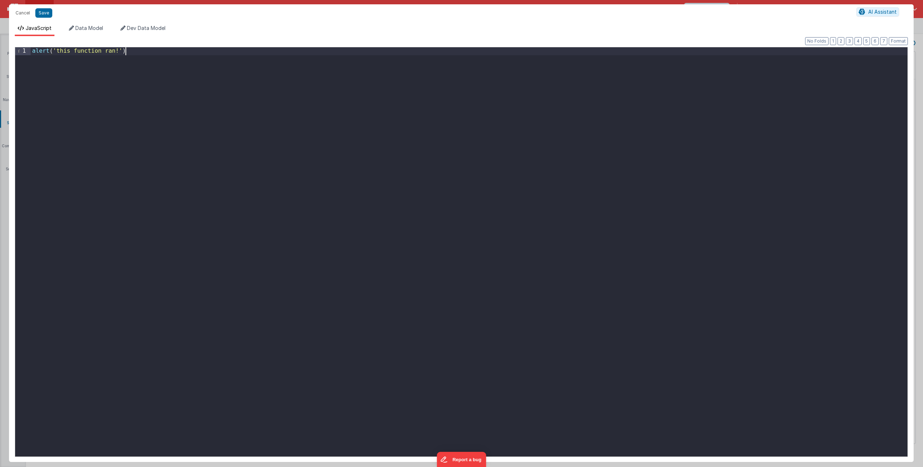
drag, startPoint x: 161, startPoint y: 52, endPoint x: -110, endPoint y: 40, distance: 271.5
click at [0, 40] on html "Cancel Save AI Assistant JavaScript Data Model Dev Data Model Format 7 6 5 4 3 …" at bounding box center [461, 233] width 923 height 467
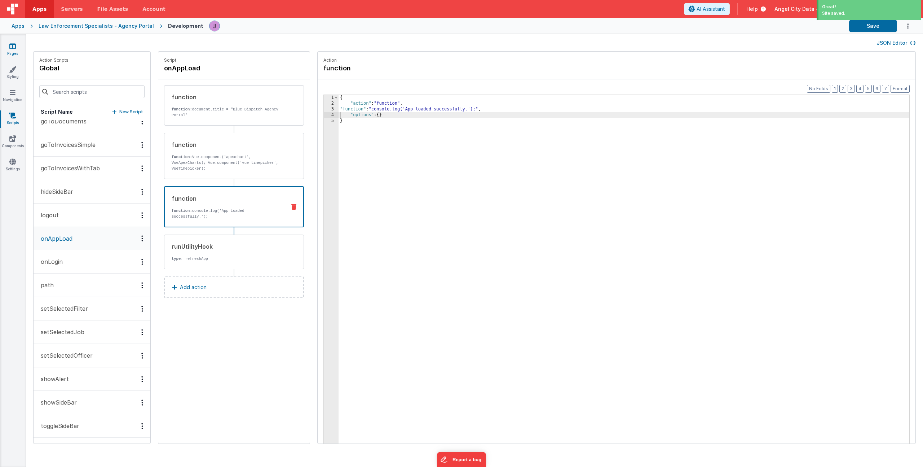
click at [15, 44] on icon at bounding box center [12, 46] width 6 height 7
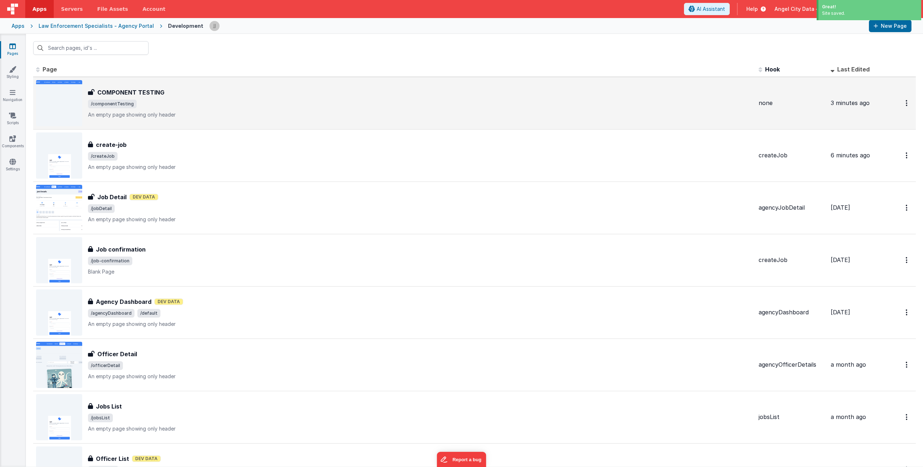
click at [195, 98] on div "COMPONENT TESTING COMPONENT TESTING /componentTesting An empty page showing onl…" at bounding box center [420, 103] width 665 height 30
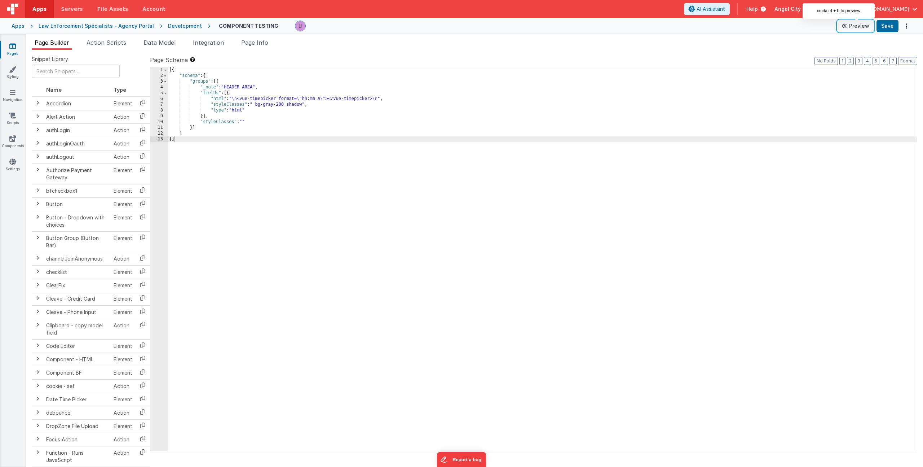
click at [845, 23] on button "Preview" at bounding box center [856, 26] width 36 height 12
click at [344, 171] on div "[{ "schema" : { "groups" : [{ "_note" : "HEADER AREA" , "fields" : [{ "html" : …" at bounding box center [542, 264] width 749 height 395
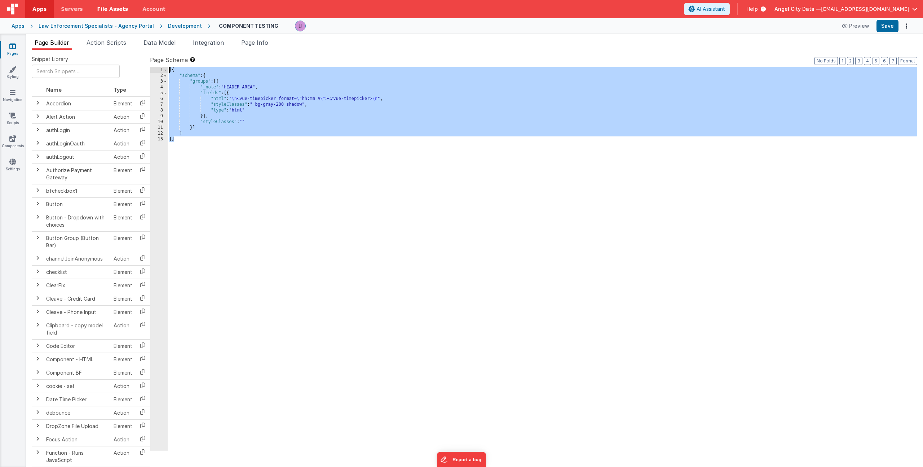
drag, startPoint x: 280, startPoint y: 174, endPoint x: 92, endPoint y: 16, distance: 245.8
click at [92, 16] on div "Apps Servers File Assets Account Some FUTURE Slot AI Assistant Help Angel City …" at bounding box center [461, 233] width 923 height 467
click at [349, 147] on div "[{ "schema" : { "groups" : [{ "_note" : "HEADER AREA" , "fields" : [{ "html" : …" at bounding box center [542, 264] width 749 height 395
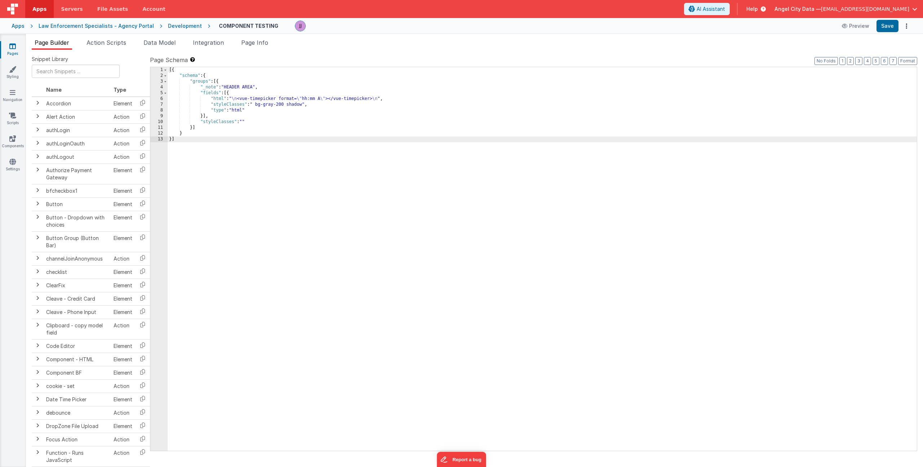
click at [199, 135] on div "[{ "schema" : { "groups" : [{ "_note" : "HEADER AREA" , "fields" : [{ "html" : …" at bounding box center [542, 264] width 749 height 395
click at [186, 145] on div "[{ "schema" : { "groups" : [{ "_note" : "HEADER AREA" , "fields" : [{ "html" : …" at bounding box center [542, 264] width 749 height 395
click at [15, 162] on icon at bounding box center [12, 161] width 6 height 7
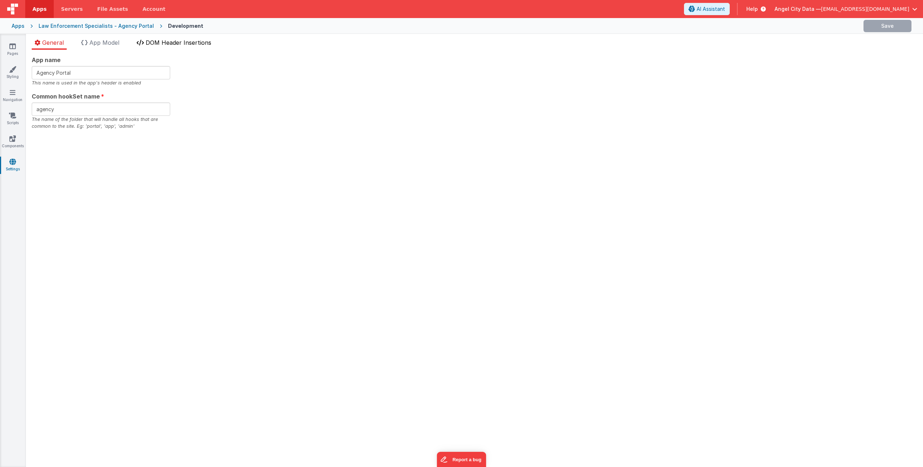
click at [208, 40] on span "DOM Header Insertions" at bounding box center [179, 42] width 66 height 7
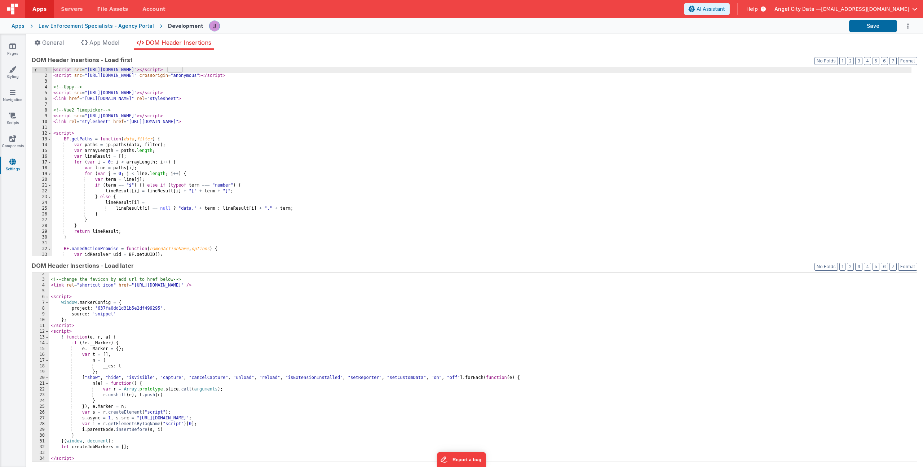
scroll to position [8, 0]
click at [12, 46] on icon at bounding box center [12, 46] width 6 height 7
